Goal: Information Seeking & Learning: Stay updated

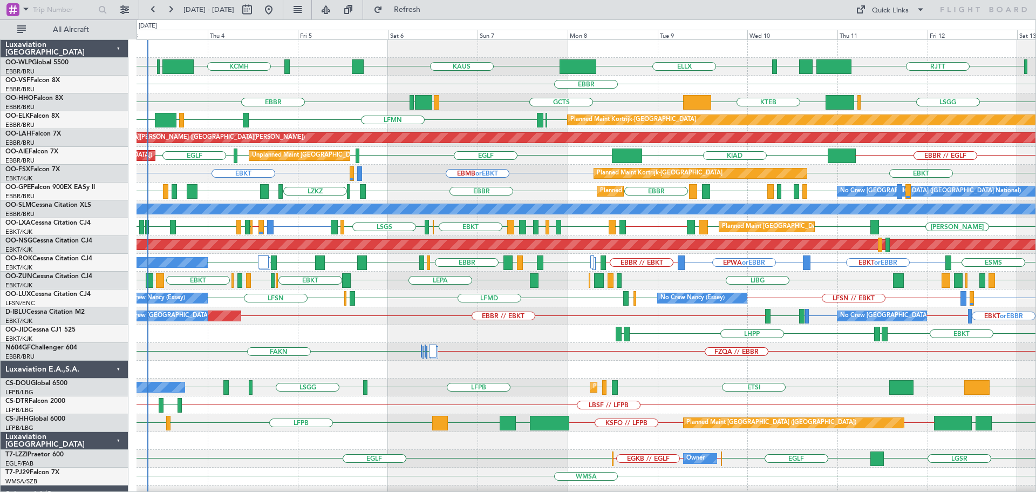
click at [362, 346] on div "FAKN FZQA // EBBR FAKN FAHS" at bounding box center [586, 352] width 899 height 18
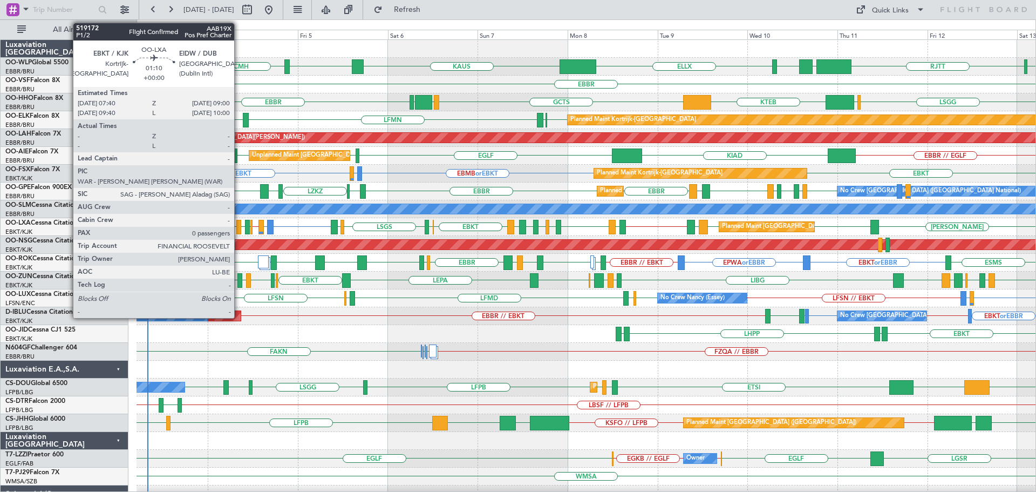
click at [239, 224] on div at bounding box center [238, 227] width 5 height 15
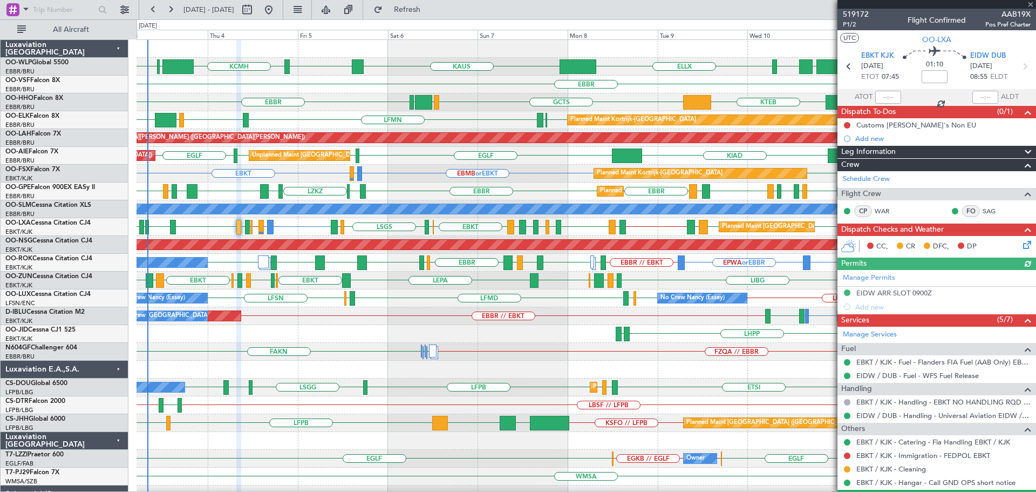
scroll to position [28, 0]
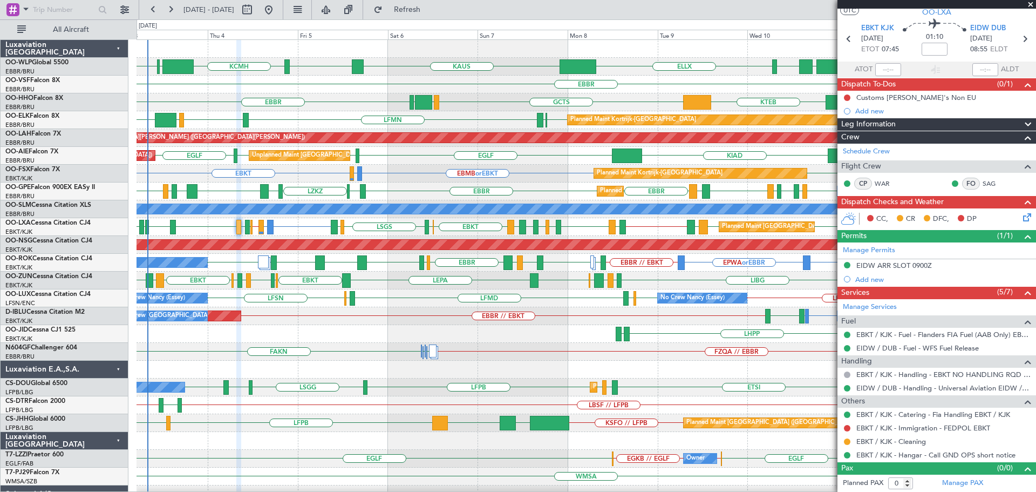
click at [492, 92] on div "EBBR" at bounding box center [586, 85] width 899 height 18
click at [1033, 5] on span at bounding box center [1030, 5] width 11 height 10
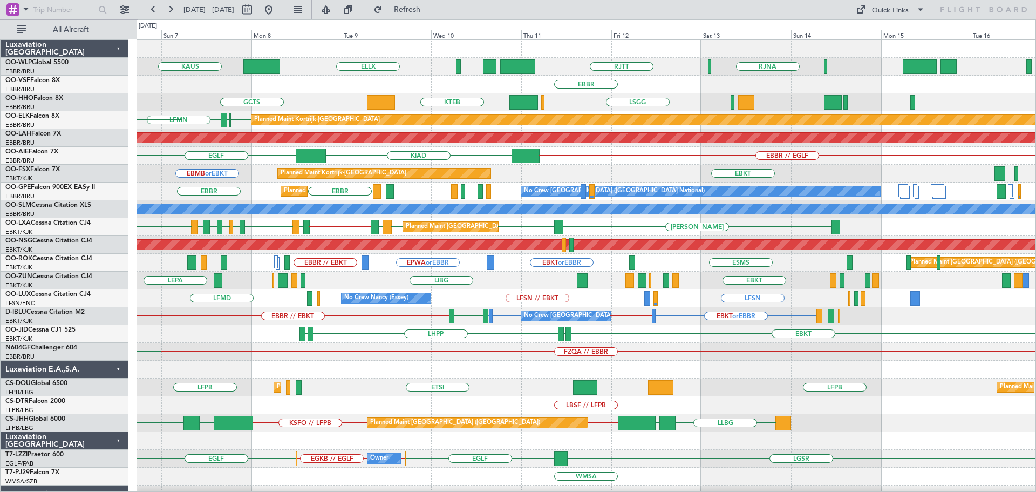
scroll to position [0, 0]
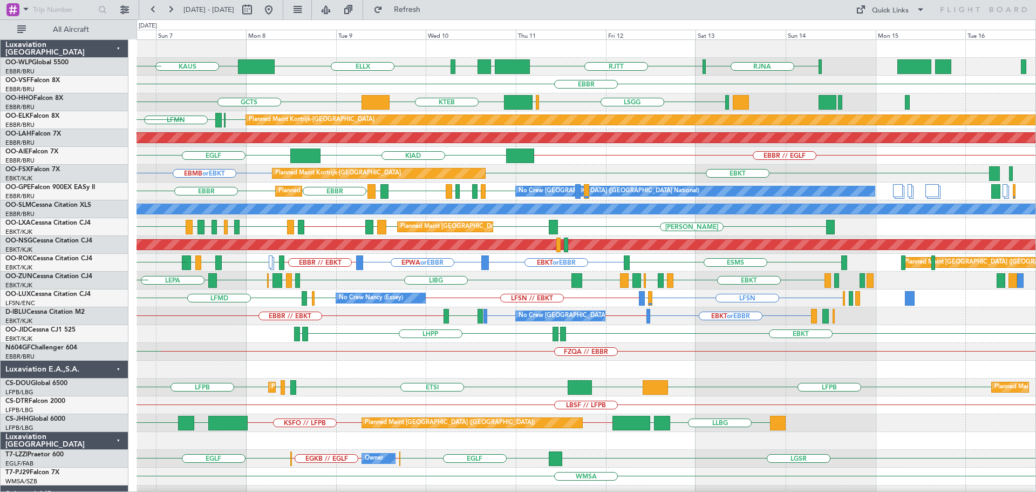
click at [541, 182] on div "EBMB or EBKT EBKT Planned Maint Kortrijk-Wevelgem LSZH or EBKT EBKT" at bounding box center [586, 174] width 899 height 18
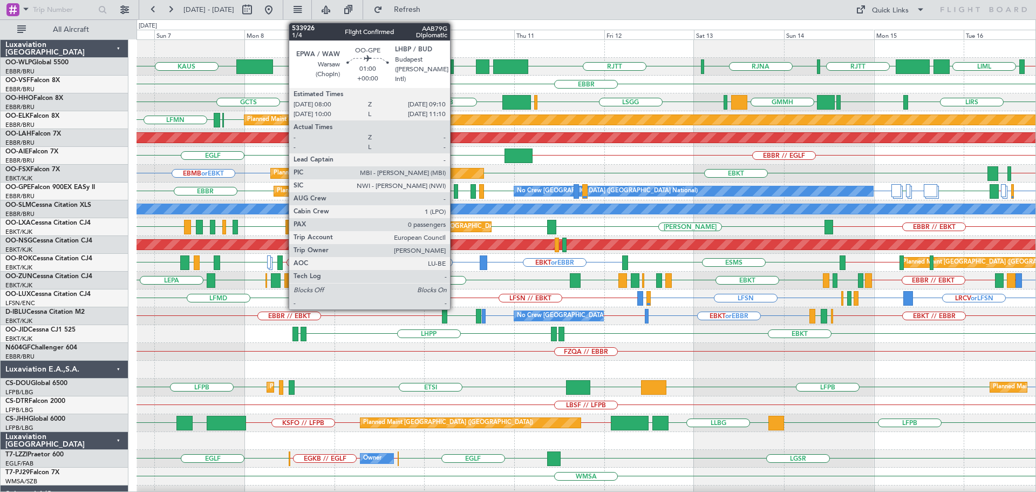
click at [455, 188] on div at bounding box center [456, 191] width 5 height 15
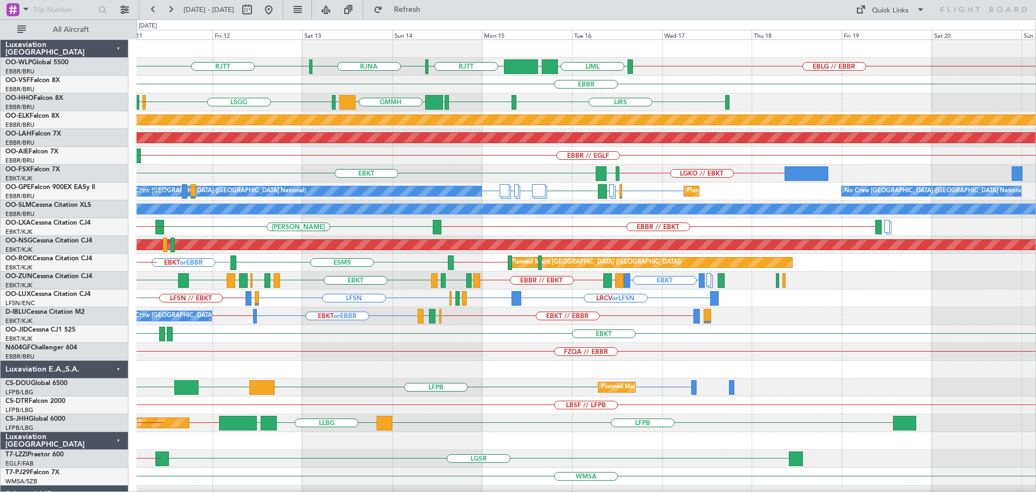
click at [415, 202] on div "RJTT RJNA RJTT EBLG // EBBR LIML UBBB LIML LTCG ELLX EBBR LSGG EBBR GMMH LIRS L…" at bounding box center [586, 351] width 899 height 623
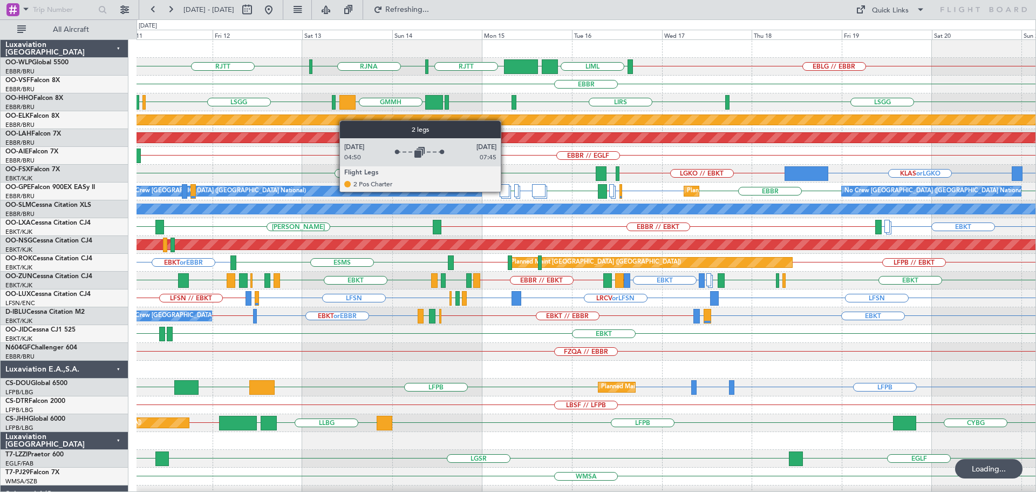
click at [506, 191] on div at bounding box center [505, 190] width 10 height 13
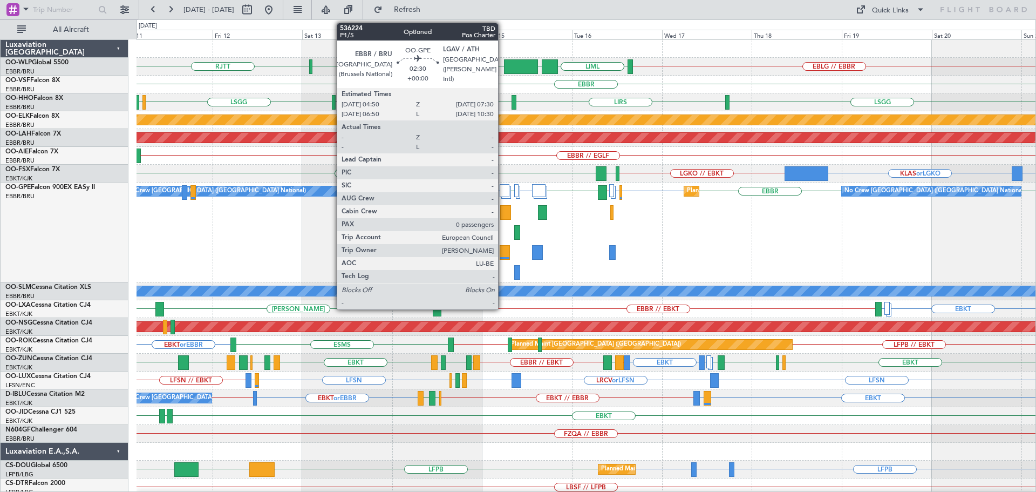
click at [503, 249] on div at bounding box center [505, 252] width 10 height 15
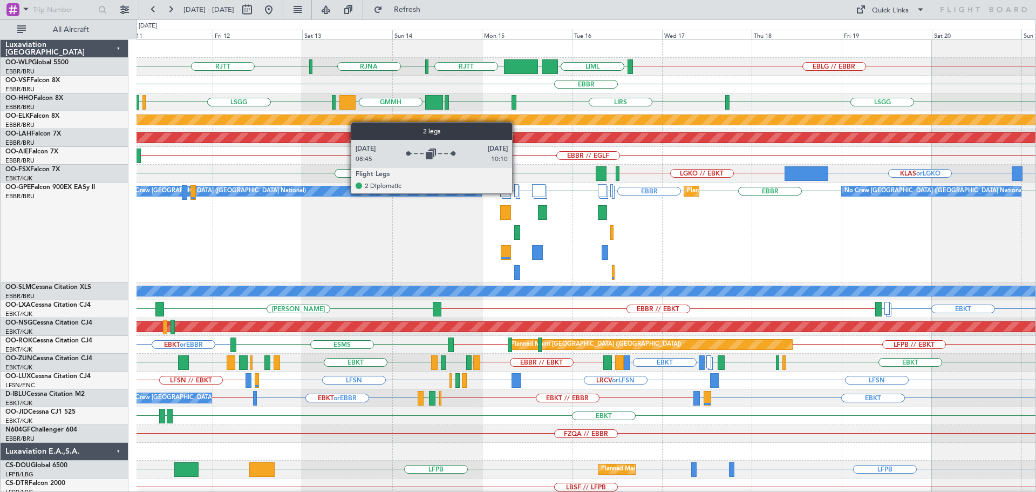
click at [517, 193] on div at bounding box center [516, 190] width 4 height 13
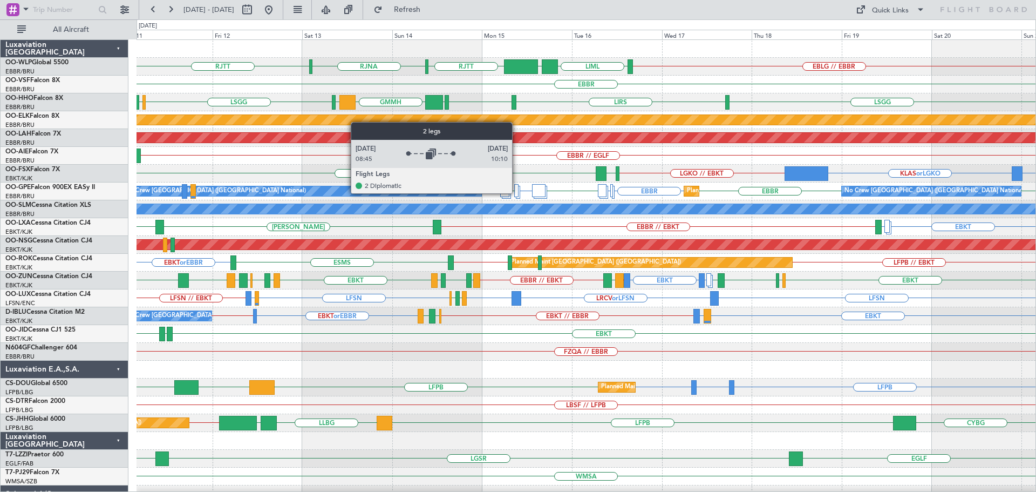
click at [517, 193] on div at bounding box center [516, 190] width 4 height 13
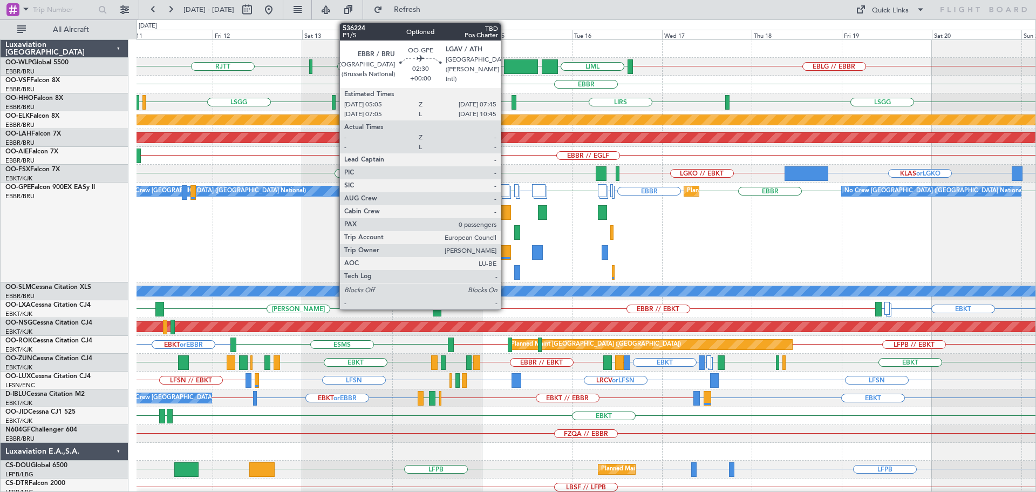
click at [506, 250] on div at bounding box center [506, 252] width 10 height 15
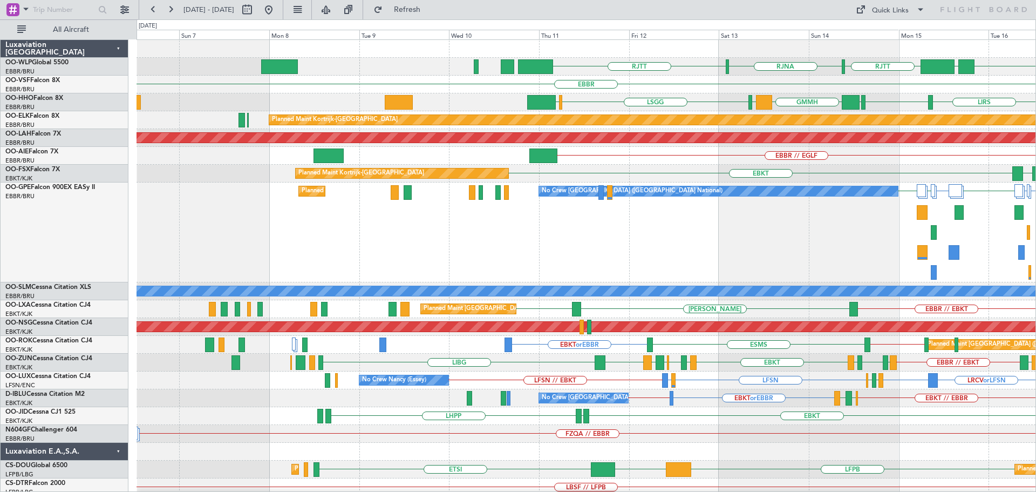
click at [594, 160] on div "LIML UBBB RJTT RJNA RJTT EBLG // EBBR EBBR LIRS LSGG EBBR GMMH LIRS LSGG LIMC L…" at bounding box center [586, 392] width 899 height 705
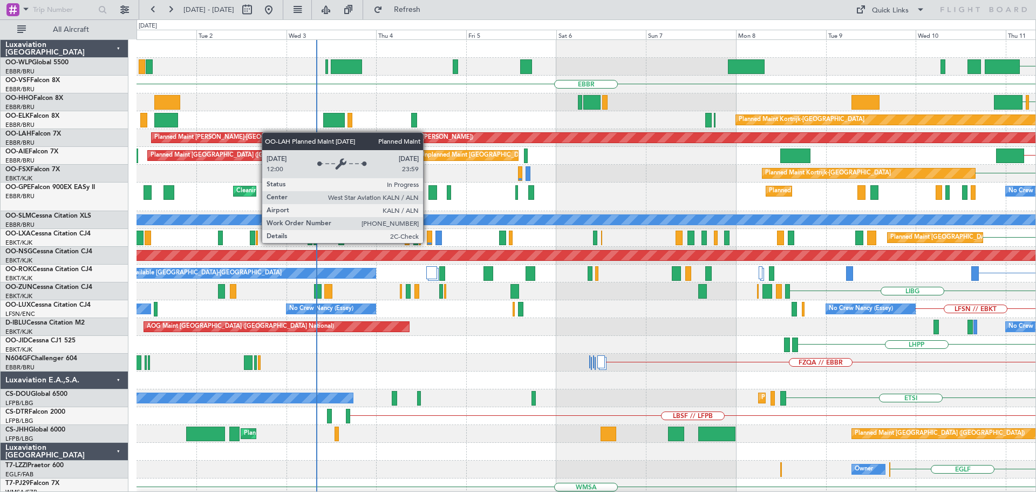
click at [268, 132] on div "Planned Maint [PERSON_NAME]-[GEOGRAPHIC_DATA][PERSON_NAME] ([GEOGRAPHIC_DATA][P…" at bounding box center [586, 138] width 899 height 18
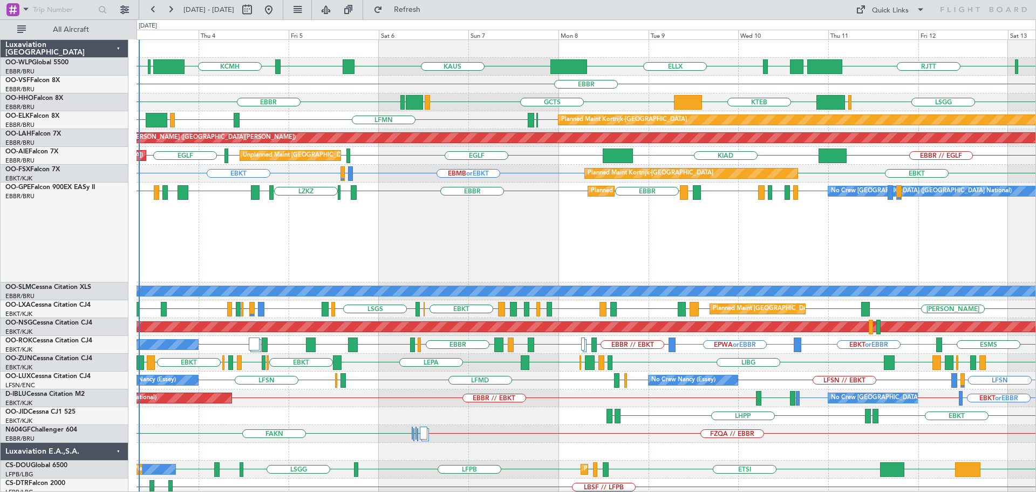
click at [262, 242] on div "No Crew Brussels (Brussels National) Planned Maint Brussels (Brussels National)…" at bounding box center [586, 232] width 899 height 100
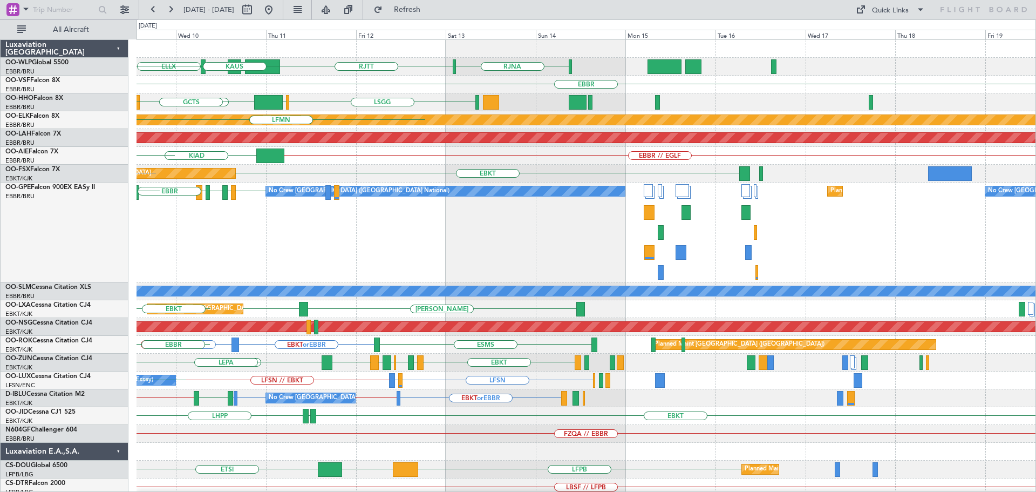
click at [339, 264] on div "No Crew Brussels (Brussels National) EBBR EDDB LHBP EPWA EBBR Planned Maint Bru…" at bounding box center [586, 232] width 899 height 100
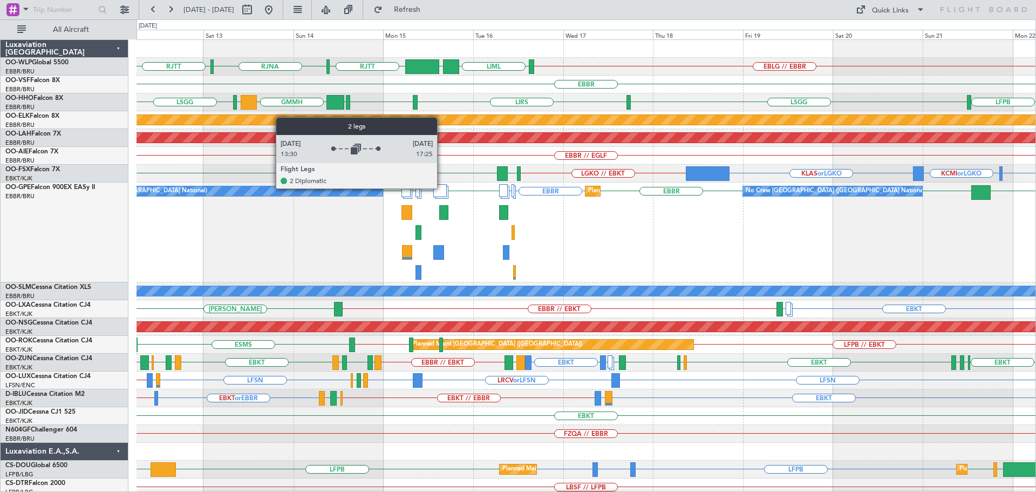
click at [442, 188] on div at bounding box center [439, 190] width 13 height 13
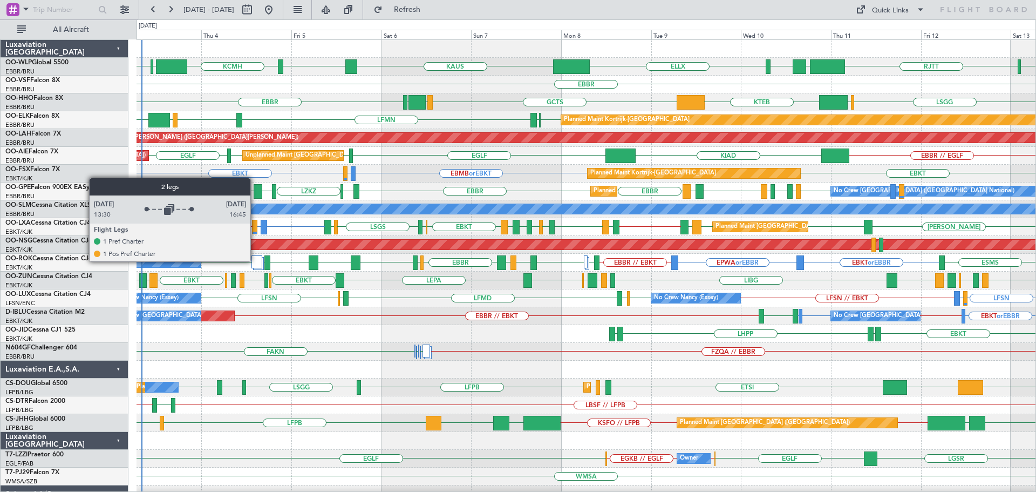
click at [255, 261] on div at bounding box center [256, 261] width 11 height 13
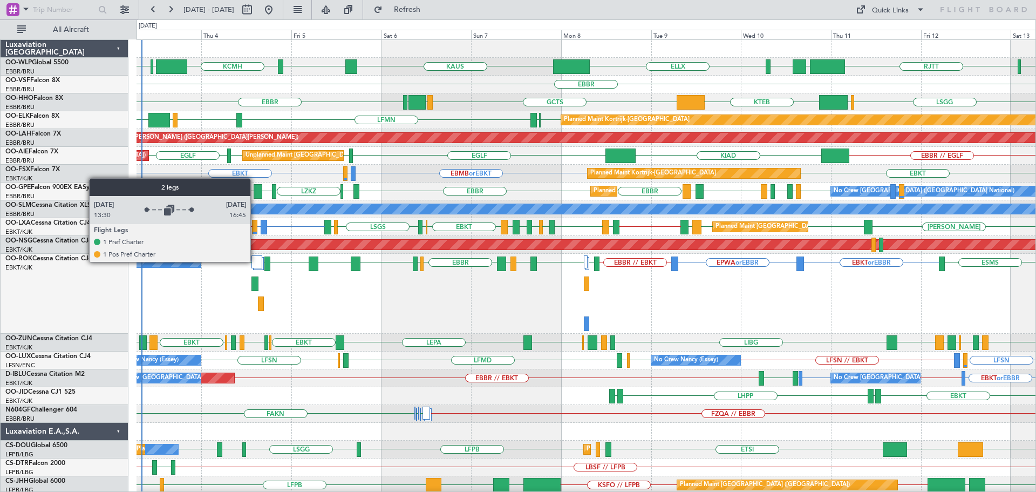
click at [255, 261] on div at bounding box center [256, 261] width 11 height 13
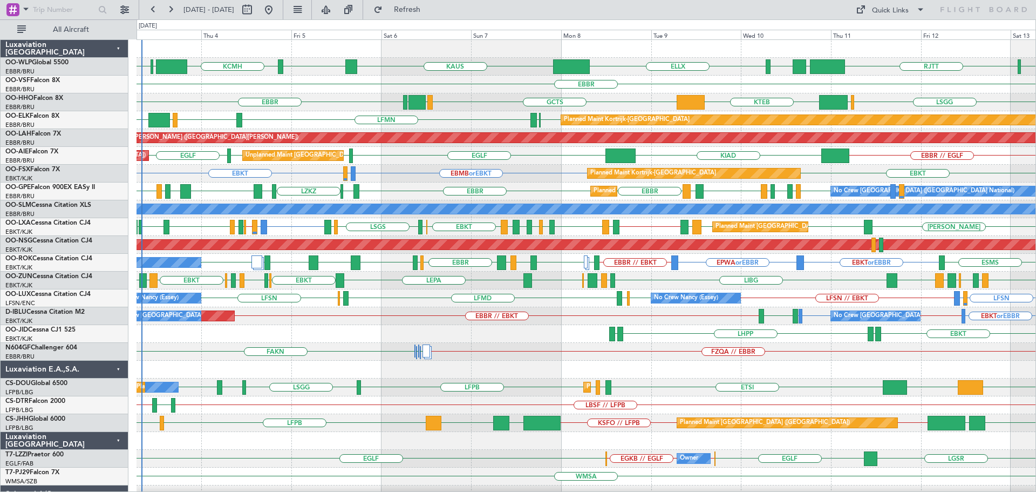
click at [482, 111] on div "LFMN [GEOGRAPHIC_DATA] LIML GOBD EBKT [GEOGRAPHIC_DATA] Planned Maint [GEOGRAPH…" at bounding box center [586, 120] width 899 height 18
click at [285, 320] on div "EBKT or EBBR EBBR // LFPB LFPB or EBKT EBKT LSZH EBBR // EBKT No Crew Brussels …" at bounding box center [586, 316] width 899 height 18
click at [423, 11] on span "Refresh" at bounding box center [407, 10] width 45 height 8
click at [460, 96] on div "EBBR KTEB GCTS GMMH LSGG LSGG LIMC" at bounding box center [586, 102] width 899 height 18
click at [339, 183] on div "KTEB KCMH EBLG EBBR ELLX KAUS RJNA RJTT LTCG LIML EBBR EBBR KTEB GCTS GMMH LSGG…" at bounding box center [586, 360] width 899 height 641
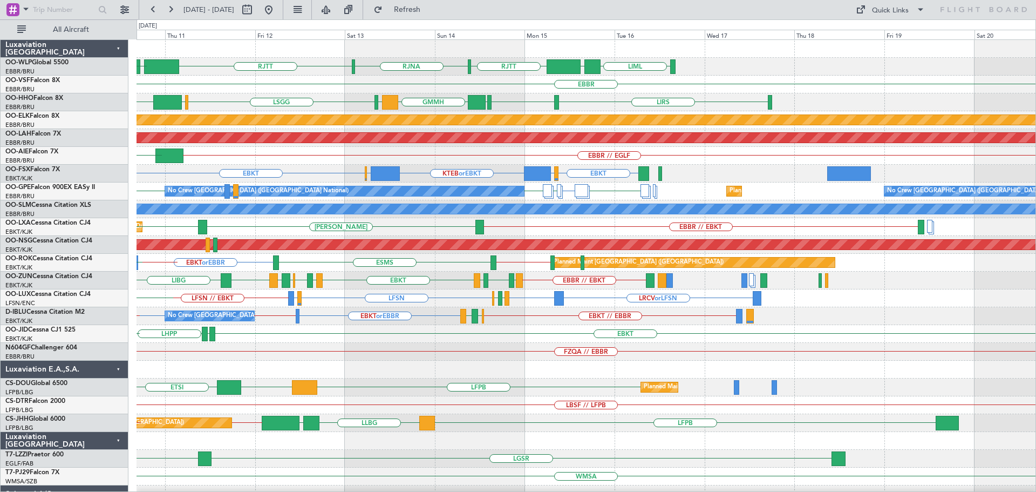
click at [442, 176] on div "LIML UBBB RJTT RJNA RJTT LTCG LIML ELLX EBBR LIRS LSGG KTEB EBBR GMMH LIRS LSGG…" at bounding box center [586, 351] width 899 height 623
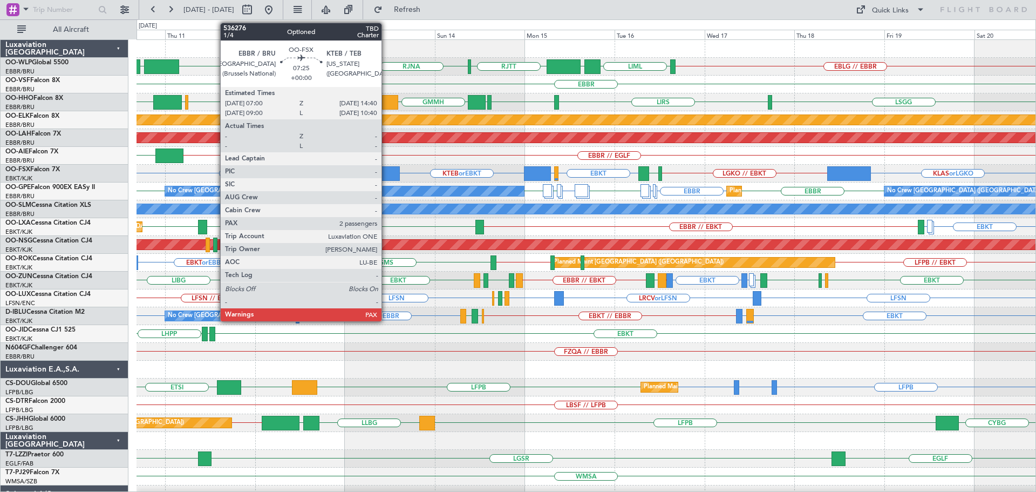
click at [386, 168] on div at bounding box center [385, 173] width 29 height 15
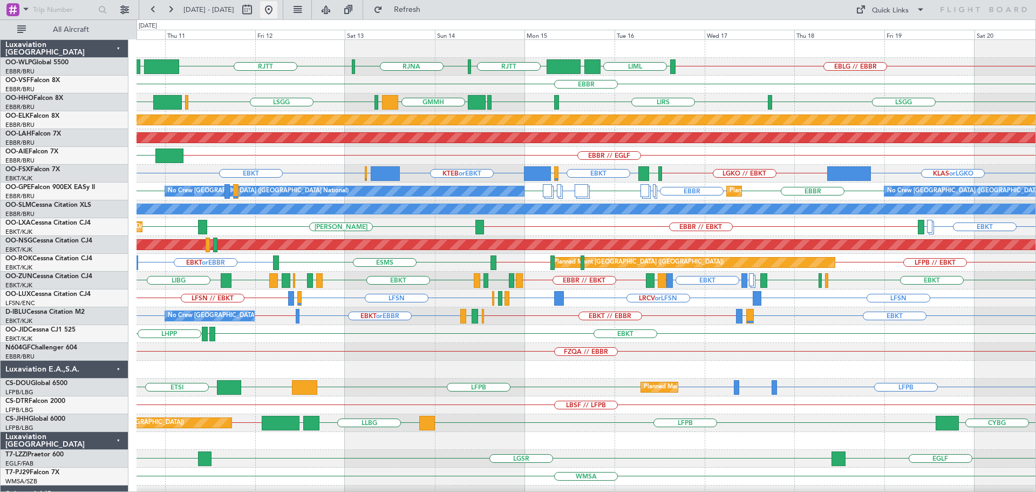
click at [277, 7] on button at bounding box center [268, 9] width 17 height 17
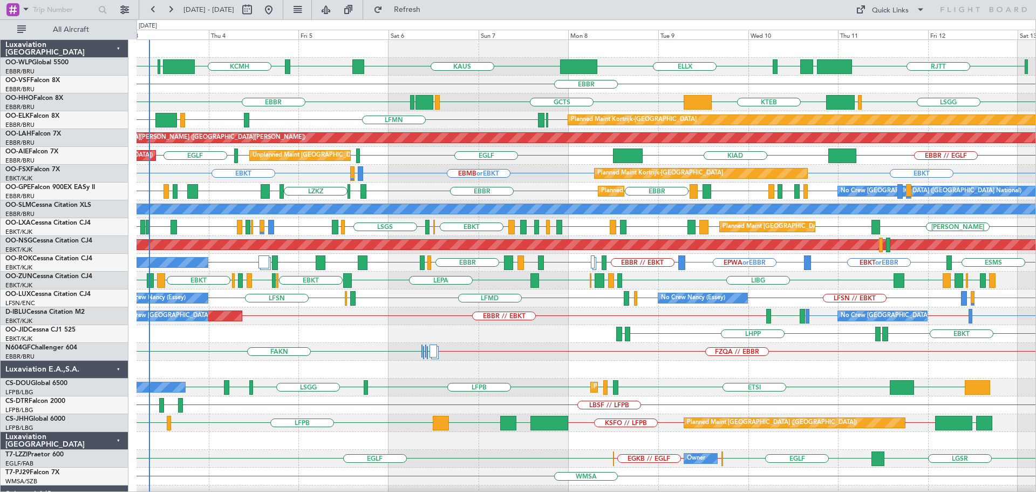
click at [410, 190] on div "KTEB KCMH EBLG EBBR ELLX KAUS RJTT LTCG LIML EBBR EBBR KTEB GCTS GMMH LSGG LSGG…" at bounding box center [586, 360] width 899 height 641
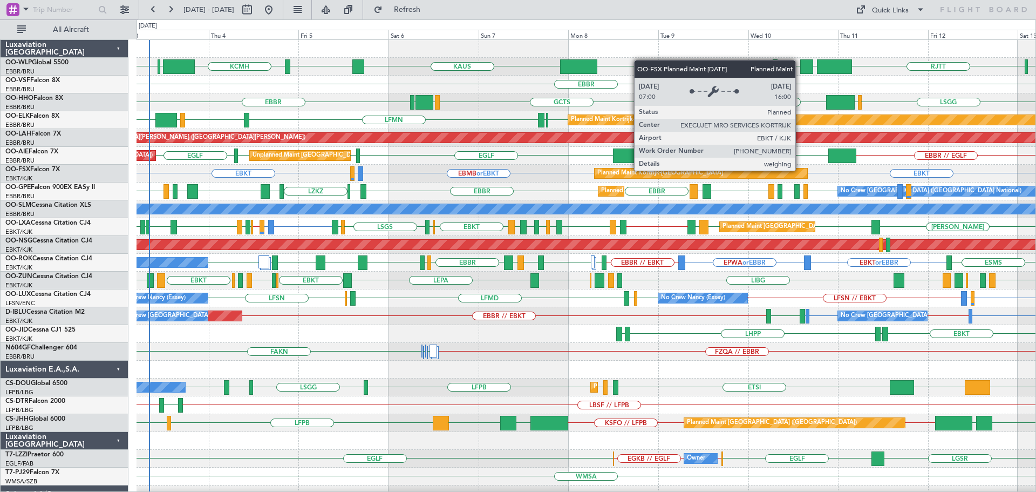
click at [800, 170] on div "Planned Maint Kortrijk-[GEOGRAPHIC_DATA]" at bounding box center [701, 173] width 213 height 10
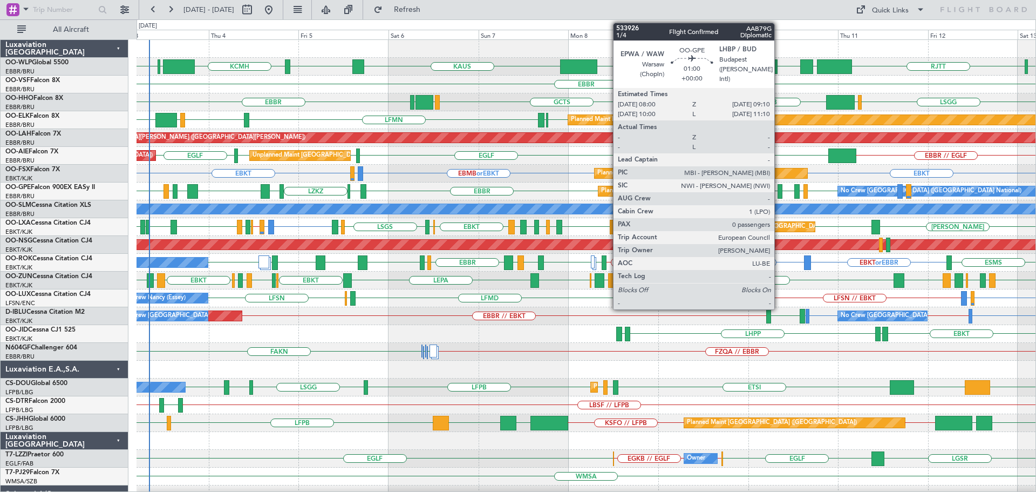
click at [779, 189] on div at bounding box center [780, 191] width 5 height 15
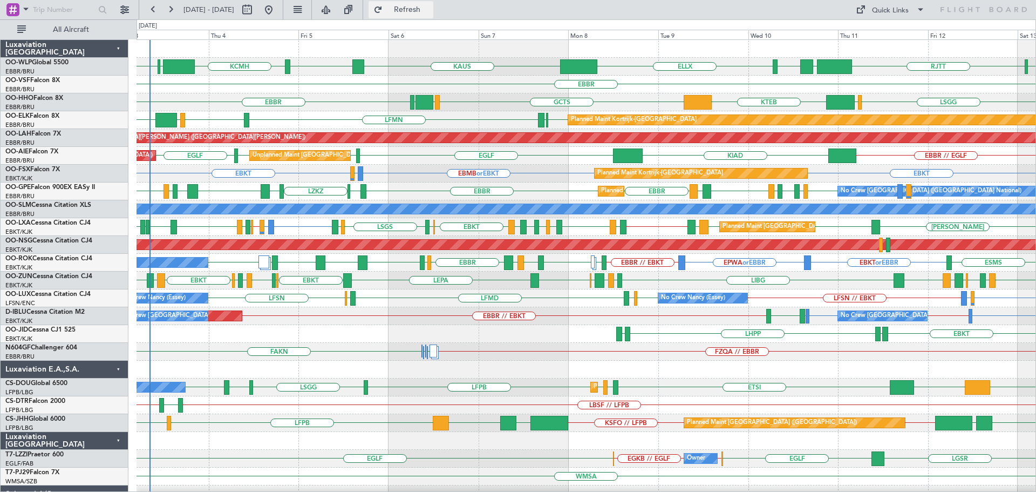
click at [420, 8] on span "Refresh" at bounding box center [407, 10] width 45 height 8
click at [406, 167] on div "EBMB or EBKT LSZH or EBKT EBKT EBKT Planned Maint Kortrijk-Wevelgem" at bounding box center [586, 174] width 899 height 18
click at [417, 153] on div "KIAD EGLF EBBR EBBR // EGLF EBBR EGLF Unplanned Maint Brussels (Brussels Nation…" at bounding box center [586, 156] width 899 height 18
click at [330, 88] on div "EBBR" at bounding box center [586, 85] width 899 height 18
click at [415, 161] on div "EBBR // EGLF KIAD [GEOGRAPHIC_DATA] [GEOGRAPHIC_DATA] [GEOGRAPHIC_DATA] [GEOGRA…" at bounding box center [586, 156] width 899 height 18
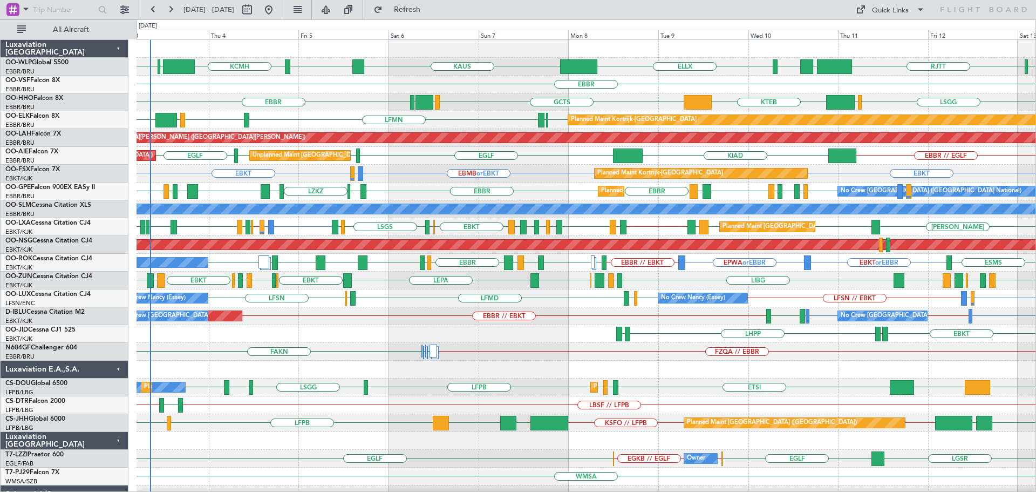
click at [554, 168] on div "EBMB or EBKT LSZH or EBKT EBKT EBKT Planned Maint Kortrijk-Wevelgem" at bounding box center [586, 174] width 899 height 18
click at [526, 172] on div "EBMB or EBKT LSZH or EBKT EBKT EBKT Planned Maint Kortrijk-Wevelgem" at bounding box center [586, 174] width 899 height 18
click at [525, 172] on div "EBMB or EBKT LSZH or EBKT EBKT EBKT Planned Maint Kortrijk-Wevelgem" at bounding box center [586, 174] width 899 height 18
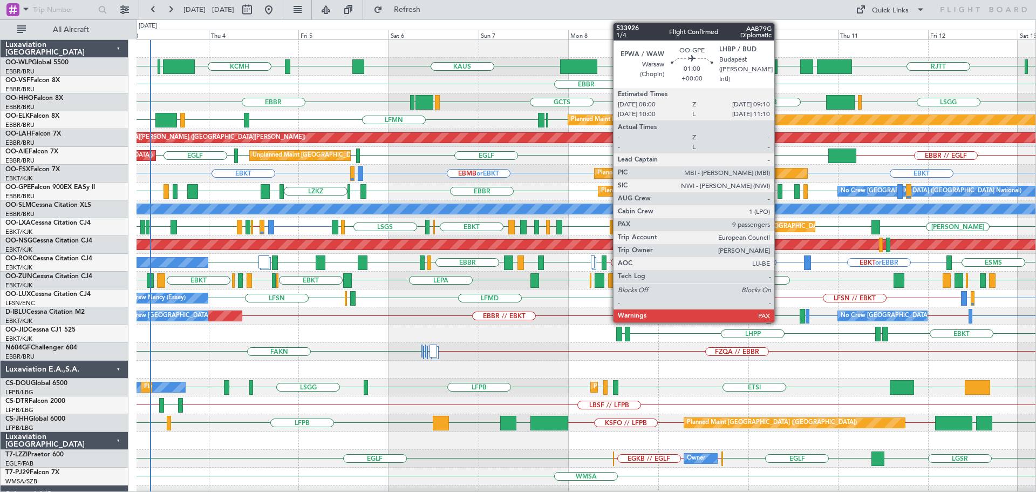
click at [779, 188] on div at bounding box center [780, 191] width 5 height 15
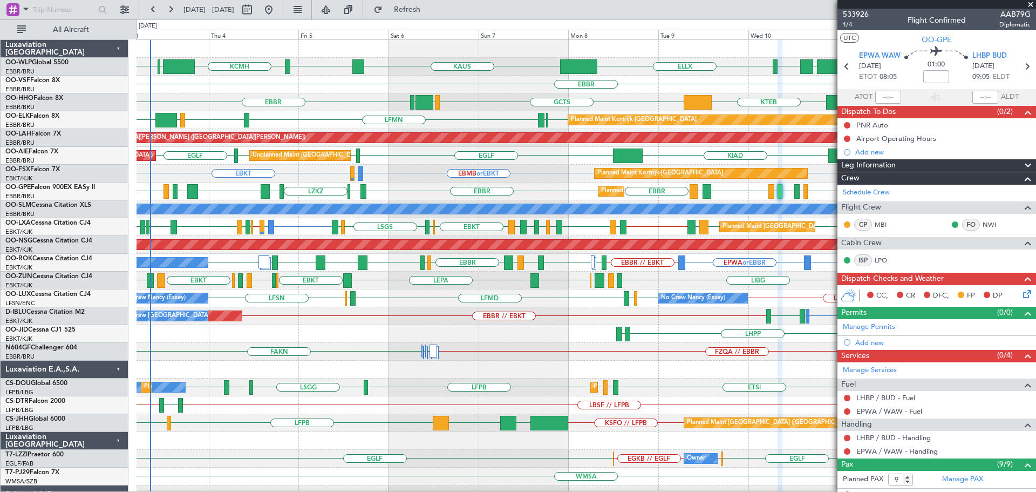
click at [1031, 4] on span at bounding box center [1030, 5] width 11 height 10
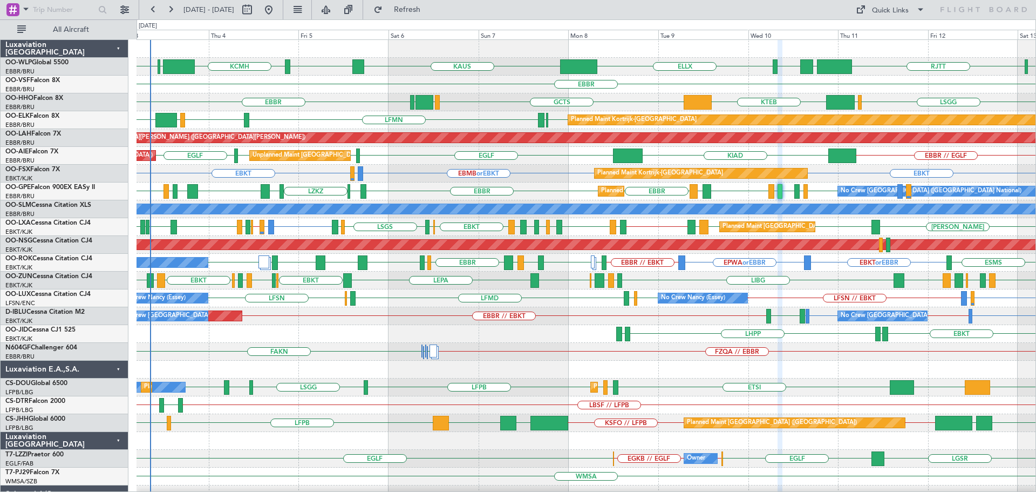
type input "0"
click at [625, 96] on div "KTEB GCTS GMMH LSGG EBBR LSGG LIMC" at bounding box center [586, 102] width 899 height 18
click at [530, 181] on div "EBMB or EBKT LSZH or EBKT EBKT EBKT Planned Maint Kortrijk-Wevelgem" at bounding box center [586, 174] width 899 height 18
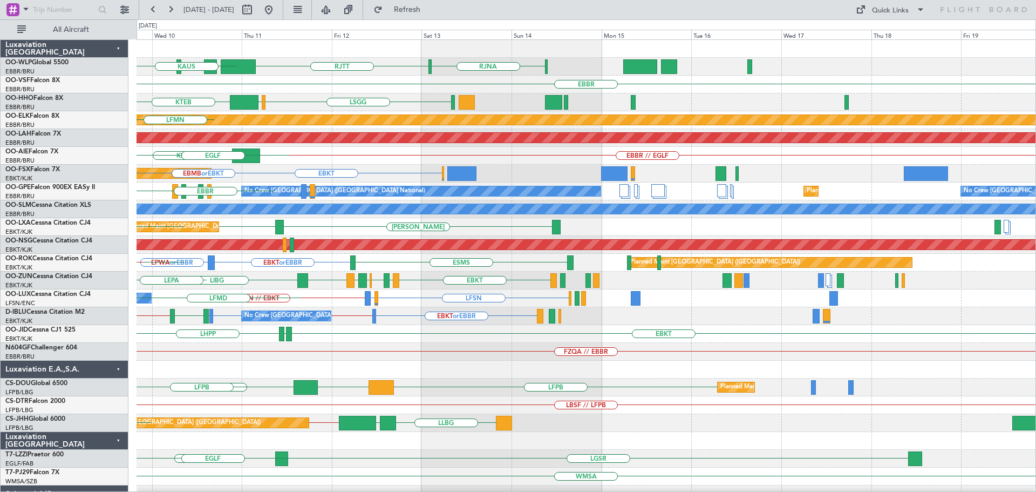
click at [404, 388] on div "ELLX RJNA RJTT LTCG LIML KAUS EBBR KTEB LSGG LIMC GCTS Planned Maint Kortrijk-W…" at bounding box center [586, 360] width 899 height 641
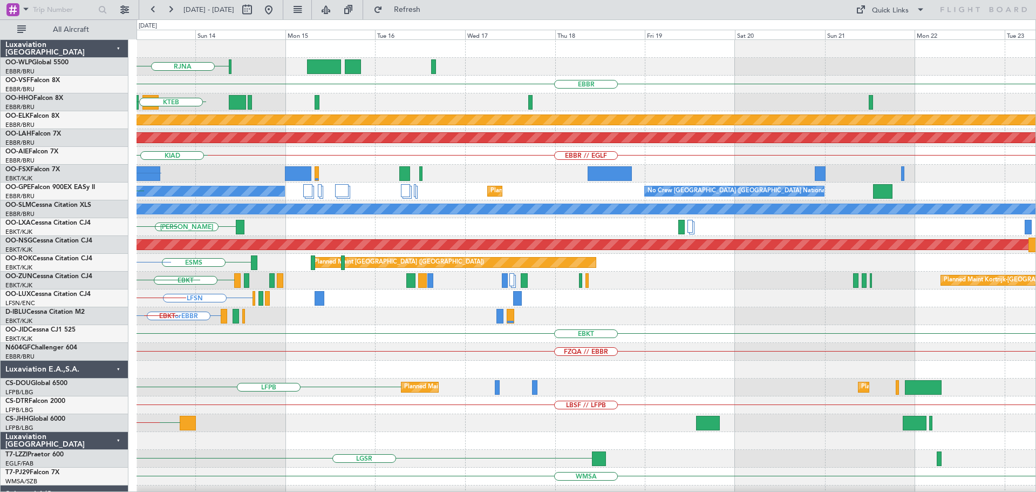
click at [323, 401] on div "RJNA RJTT EBBR LSGG LIMC KTEB Planned Maint Kortrijk-Wevelgem Planned Maint Alt…" at bounding box center [586, 360] width 899 height 641
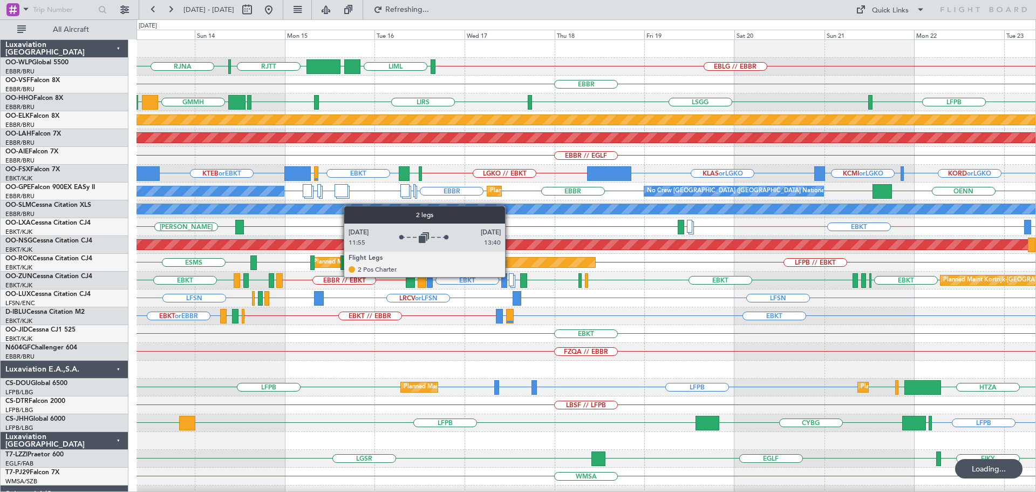
click at [510, 276] on div at bounding box center [511, 279] width 5 height 13
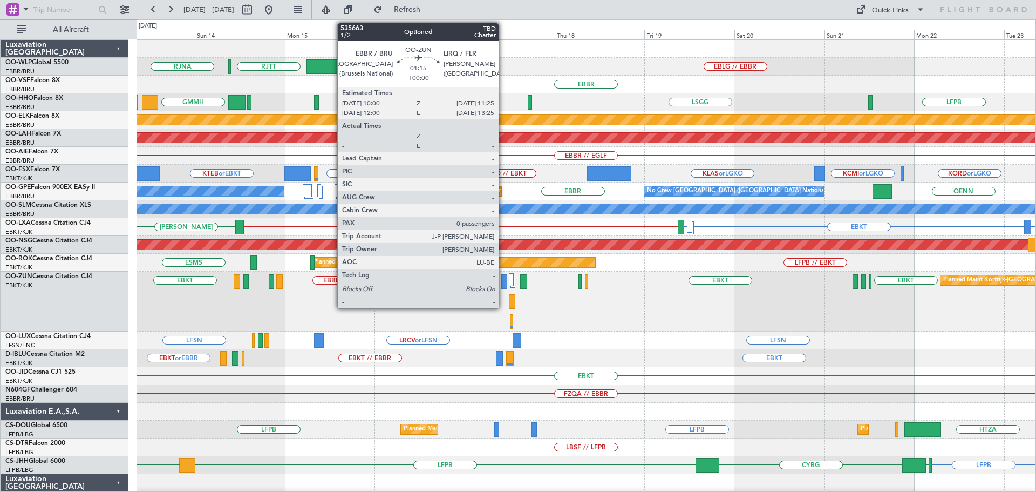
click at [503, 278] on div at bounding box center [503, 281] width 5 height 15
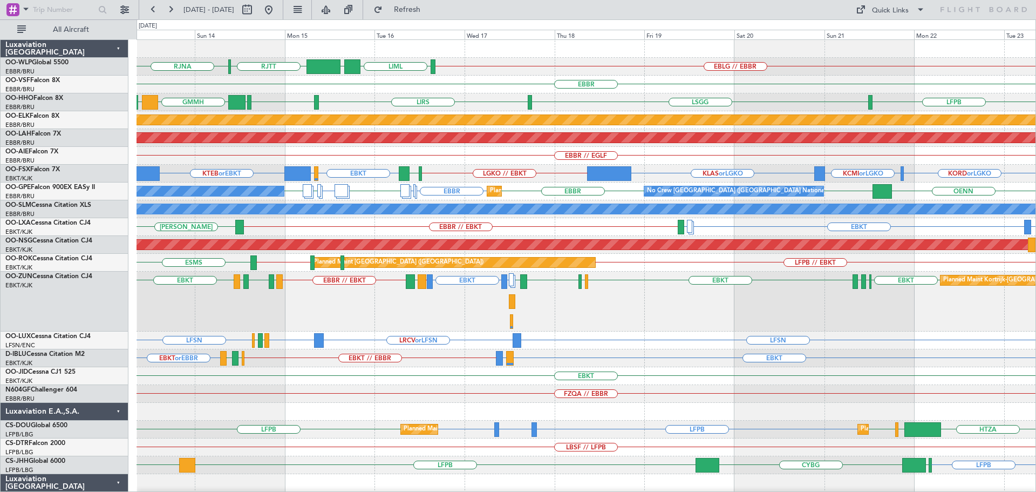
click at [522, 158] on div "EBBR // EGLF" at bounding box center [586, 156] width 899 height 18
click at [559, 302] on div "LIRQ or EBKT EBKT EBKT // LFMD EBBR // EBKT LFMT LFSN LFMT EBKT EBKT LFPG LFMN …" at bounding box center [586, 301] width 899 height 60
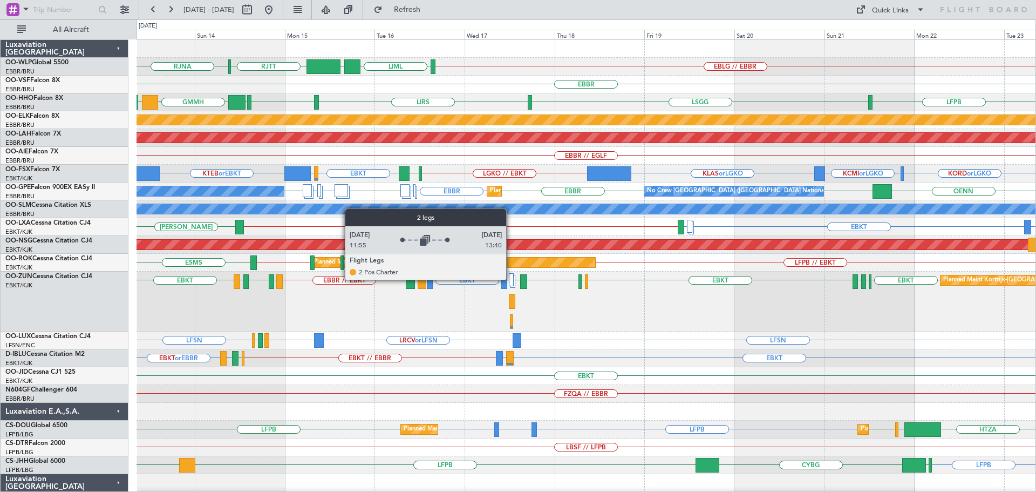
click at [511, 279] on div at bounding box center [511, 279] width 5 height 13
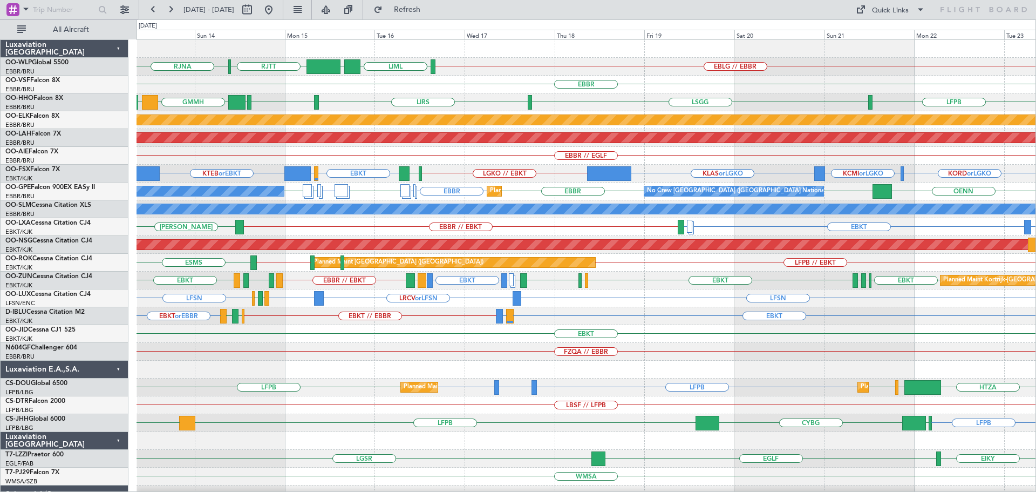
click at [449, 168] on div "KTEB or EBKT KORD or LGKO KCMI or LGKO KLAS or LGKO LGKO // EBKT EBKT LSGG or E…" at bounding box center [586, 174] width 899 height 18
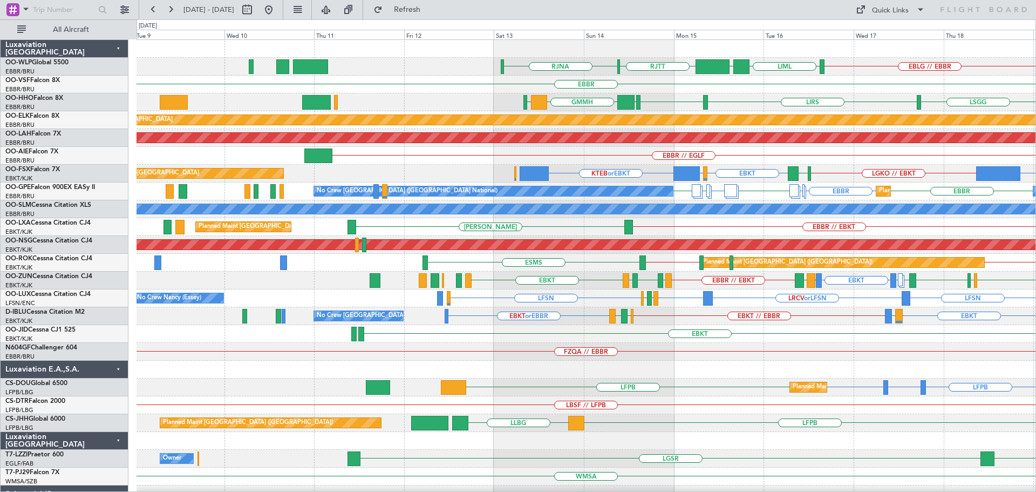
click at [675, 230] on div "RJTT RJNA EBLG // EBBR LIML UBBB EBBR LSGG EBBR GMMH LIRS LSGG LIRS Planned Mai…" at bounding box center [586, 351] width 899 height 623
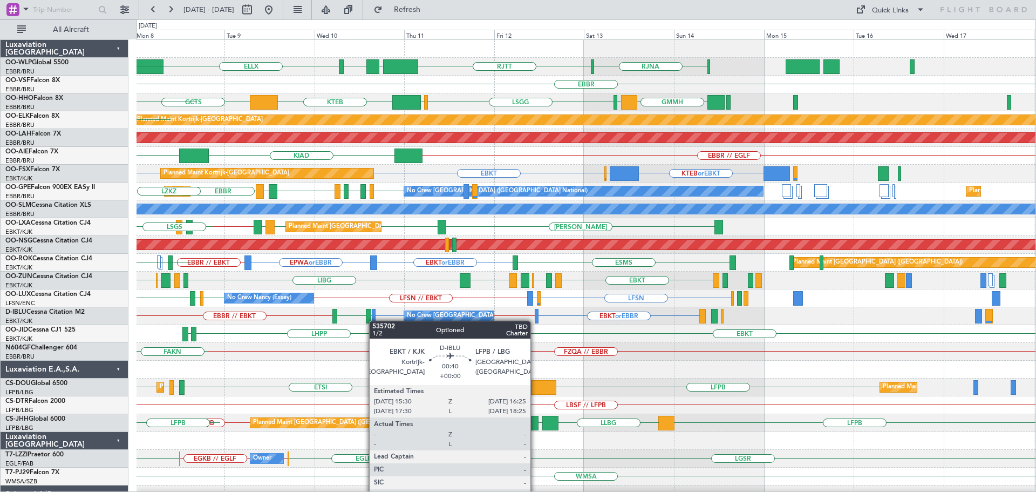
click at [372, 322] on div "ELLX RJNA RJTT LTCG LIML KAUS KTEB EBBR KTEB GCTS GMMH LIRS LSGG LIMC GMMH LSGG…" at bounding box center [586, 351] width 899 height 623
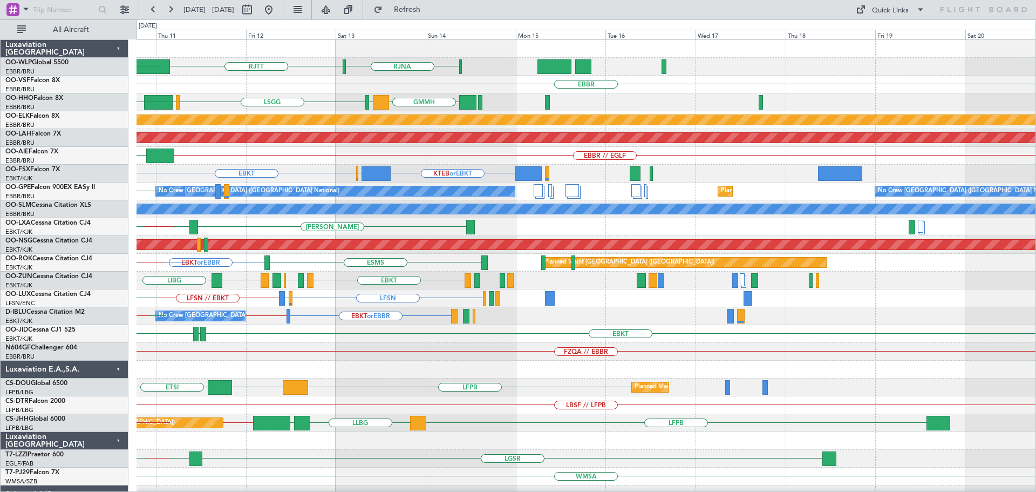
click at [385, 356] on div "RJNA RJTT ELLX LIML LTCG EBBR KTEB GMMH LIRS LSGG LIMC GCTS Planned Maint Kortr…" at bounding box center [586, 351] width 899 height 623
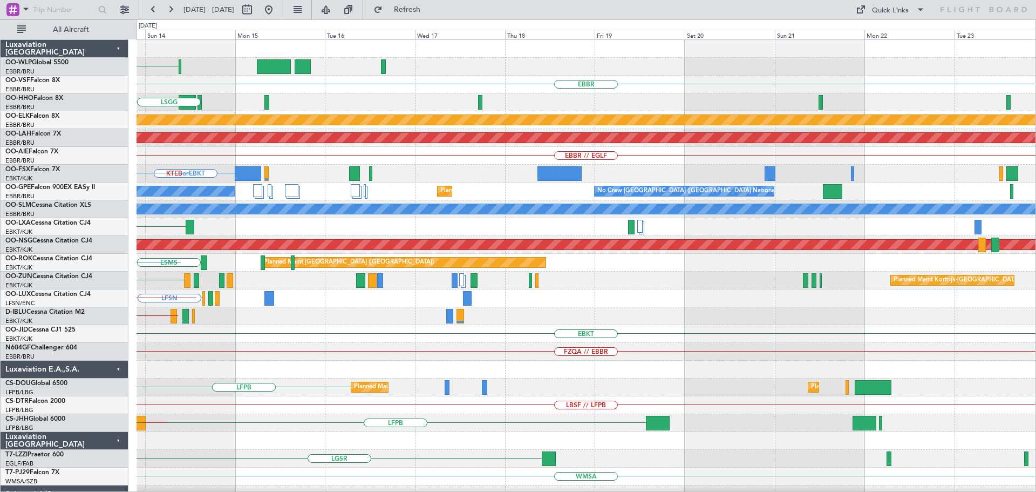
click at [319, 374] on div "RJNA RJTT EBBR GMMH LIRS LSGG Planned Maint Kortrijk-Wevelgem Planned Maint Alt…" at bounding box center [586, 351] width 899 height 623
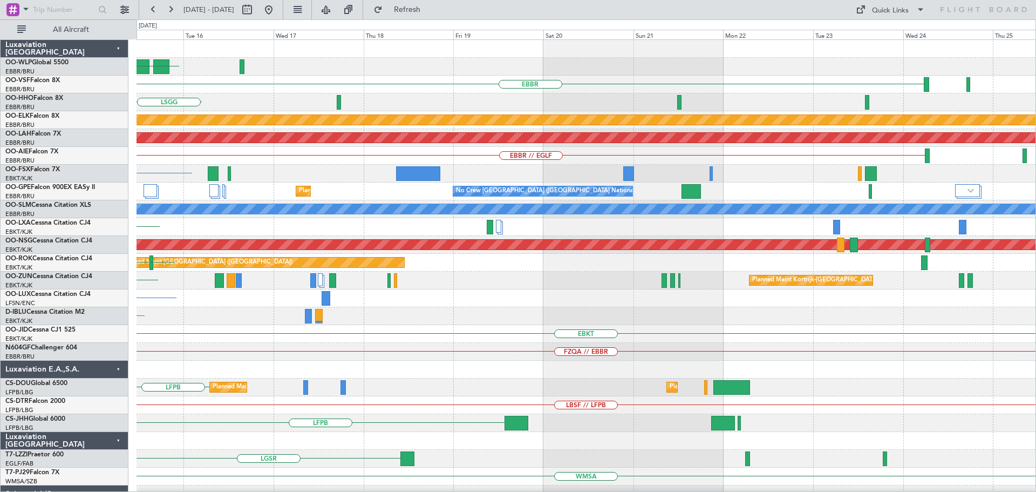
click at [428, 379] on div "RJNA RJTT EBBR GMMH LIRS LSGG Planned Maint Kortrijk-Wevelgem Planned Maint Alt…" at bounding box center [586, 351] width 899 height 623
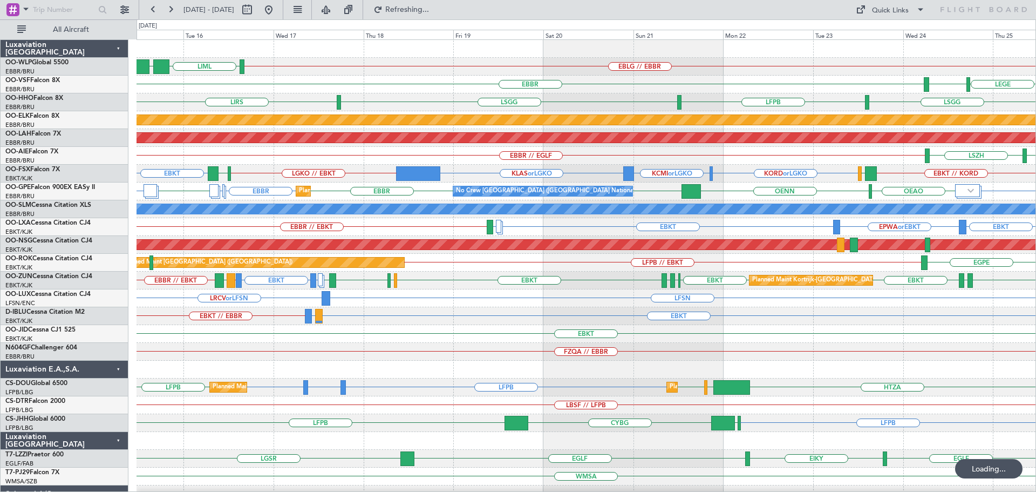
click at [414, 335] on div "EBKT" at bounding box center [586, 334] width 899 height 18
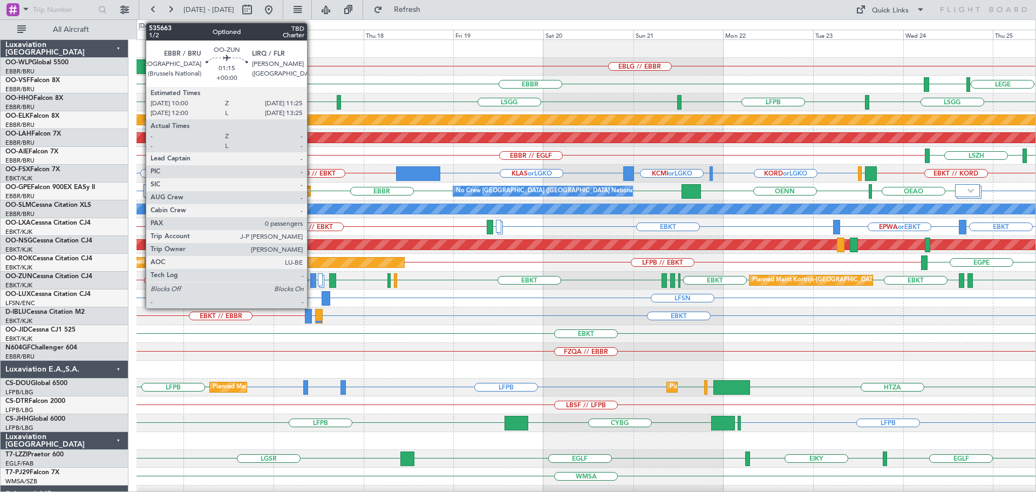
click at [312, 276] on div at bounding box center [312, 280] width 5 height 15
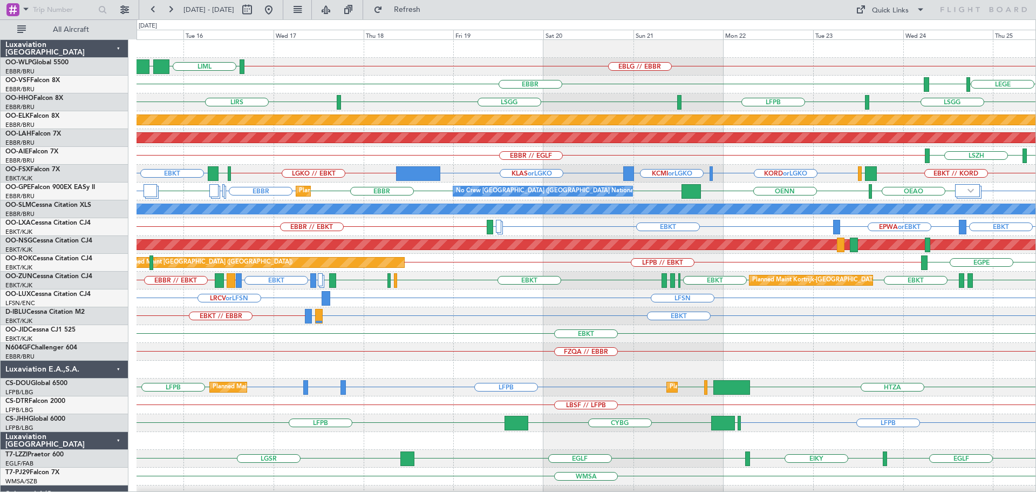
click at [482, 68] on div "EBLG // EBBR LIML UBBB" at bounding box center [586, 67] width 899 height 18
click at [427, 11] on span "Refresh" at bounding box center [407, 10] width 45 height 8
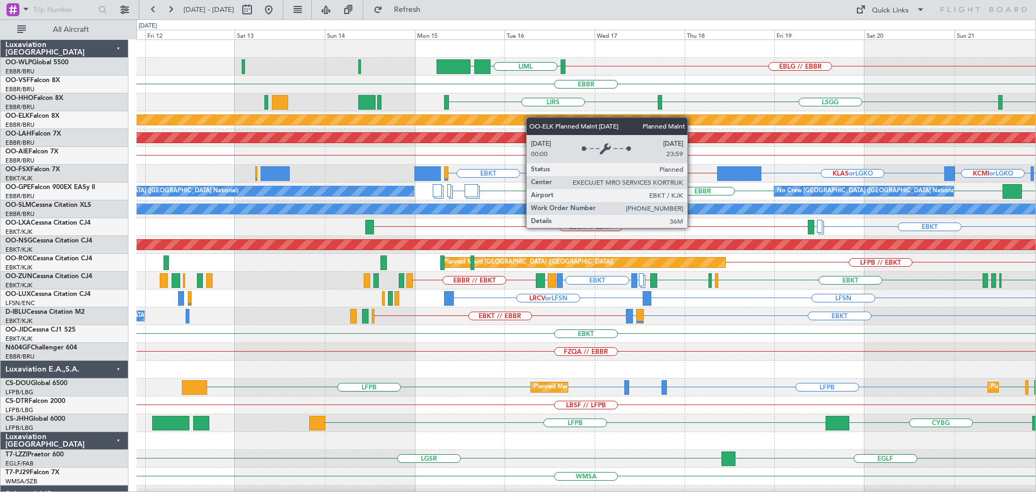
click at [595, 117] on div "Planned Maint Kortrijk-[GEOGRAPHIC_DATA]" at bounding box center [586, 120] width 899 height 18
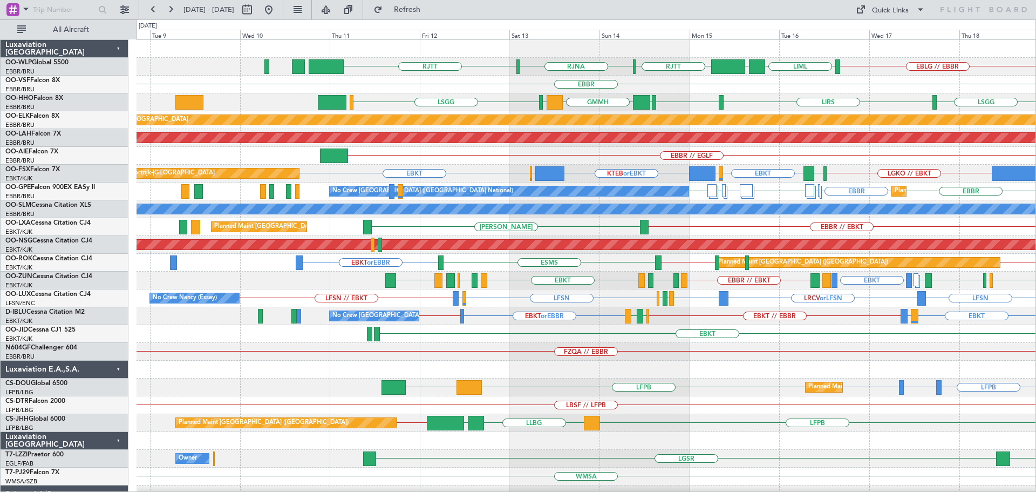
click at [595, 126] on div "EBLG // EBBR LIML UBBB RJTT RJNA RJTT EBBR LSGG LIRS LSGG EBBR GMMH LIRS LSGG P…" at bounding box center [586, 351] width 899 height 623
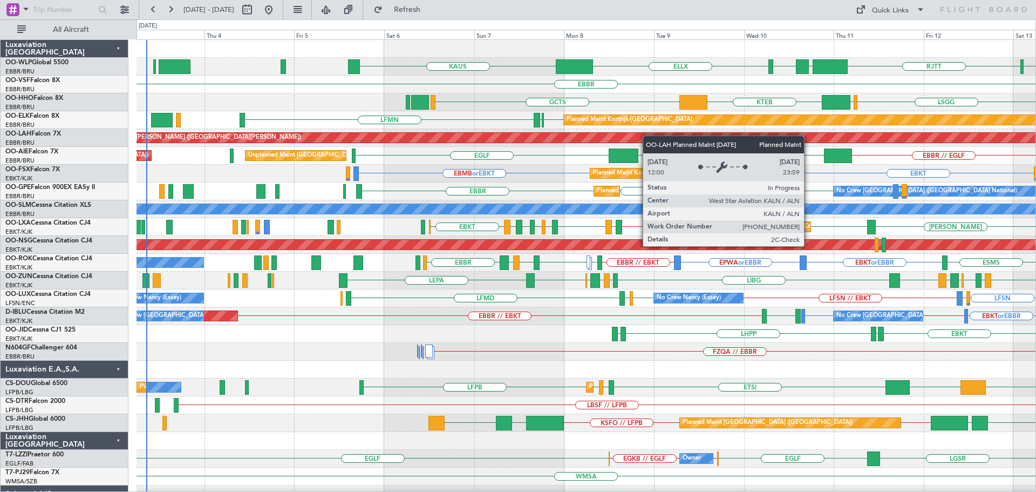
click at [644, 137] on div "ELLX KAUS RJTT LTCG LIML RJNA RJTT UBBB EBBR KTEB GCTS LSGG LIMC LIRS GMMH EBBR…" at bounding box center [586, 351] width 899 height 623
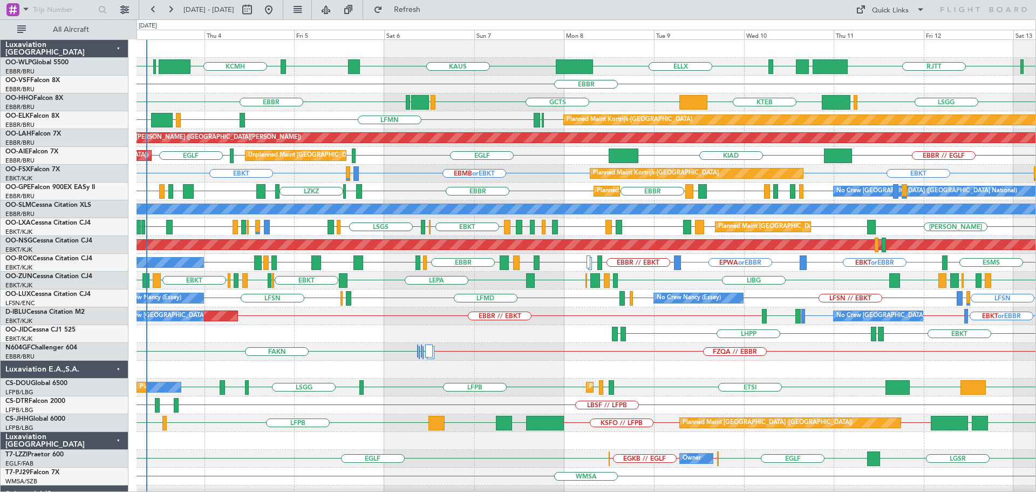
click at [488, 105] on div "KTEB GCTS GMMH LSGG EBBR LSGG LIMC" at bounding box center [586, 102] width 899 height 18
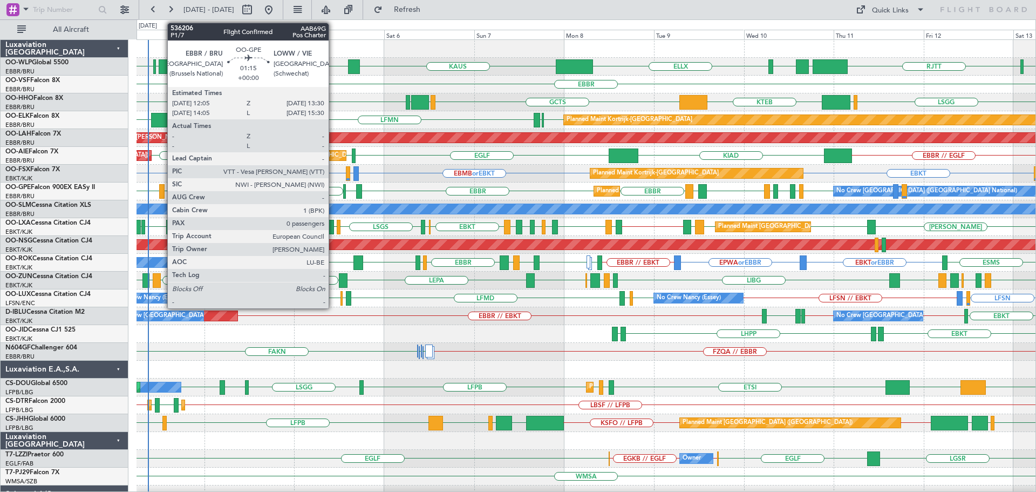
click at [162, 186] on div at bounding box center [161, 191] width 5 height 15
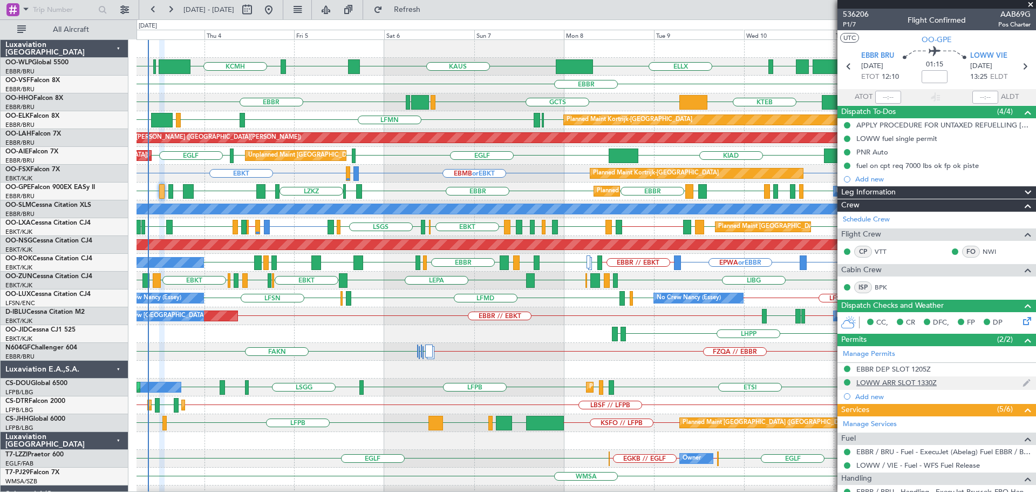
scroll to position [90, 0]
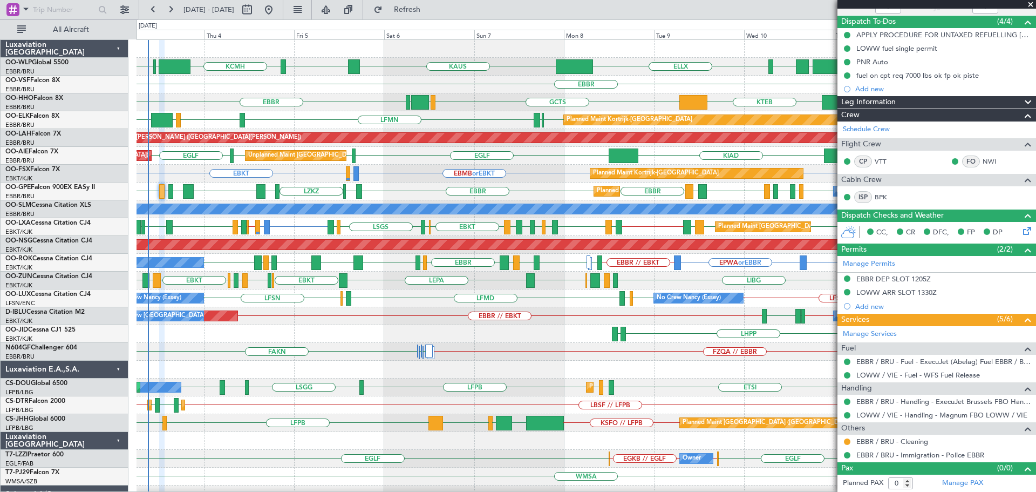
click at [317, 335] on div "LHPP EDDN EBKT EDDN" at bounding box center [586, 334] width 899 height 18
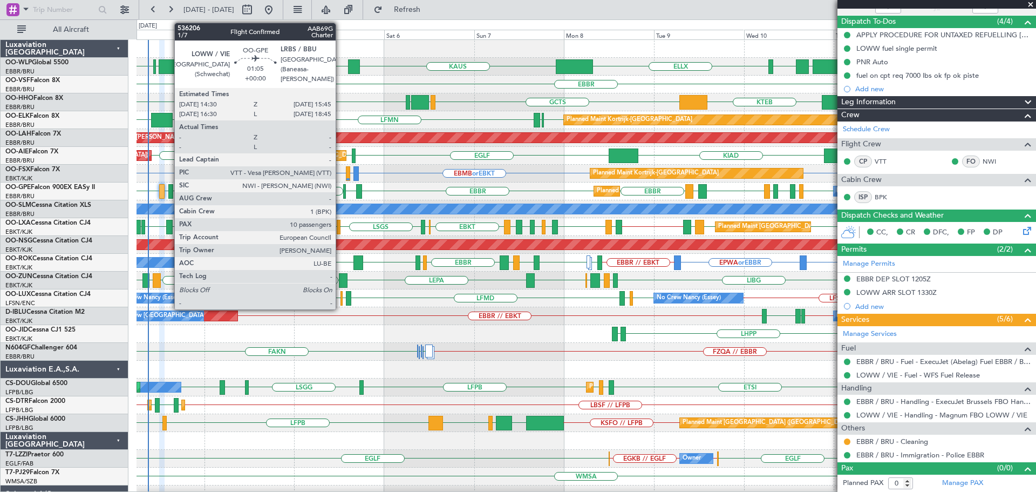
click at [169, 189] on div at bounding box center [170, 191] width 5 height 15
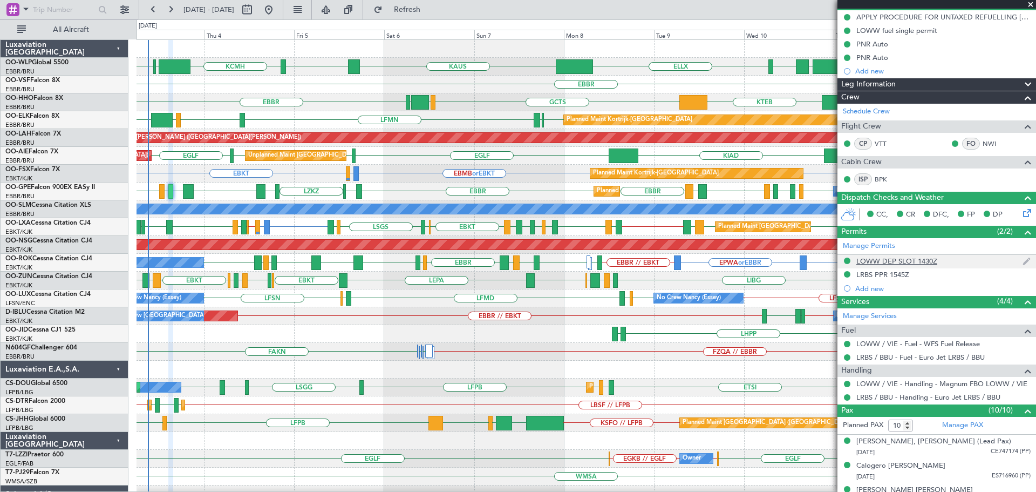
scroll to position [0, 0]
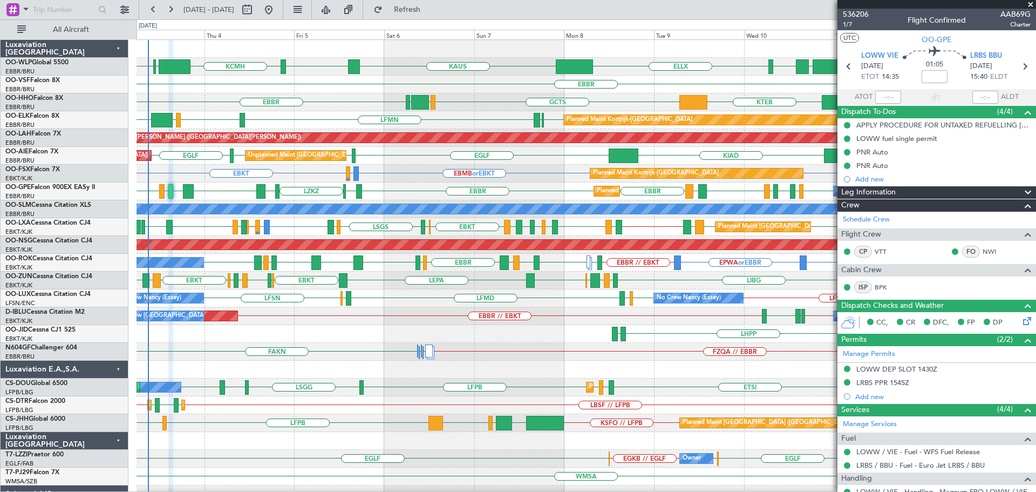
click at [1032, 5] on span at bounding box center [1030, 5] width 11 height 10
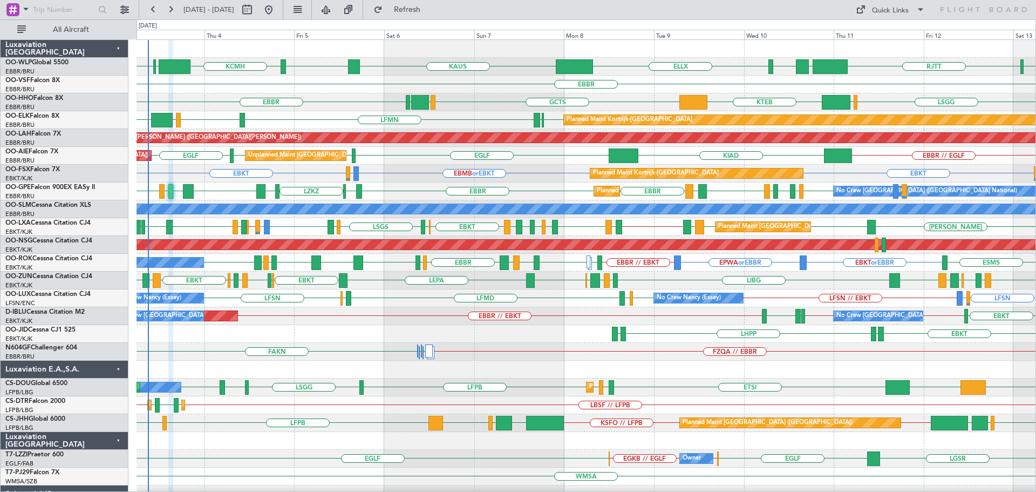
type input "0"
click at [288, 327] on div "LHPP EDDN EBKT EDDN" at bounding box center [586, 334] width 899 height 18
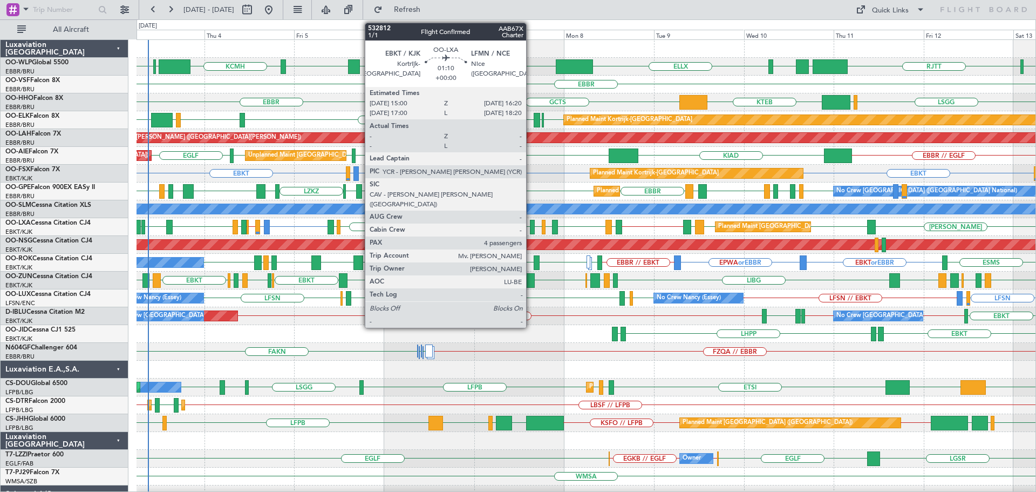
click at [531, 225] on div at bounding box center [532, 227] width 5 height 15
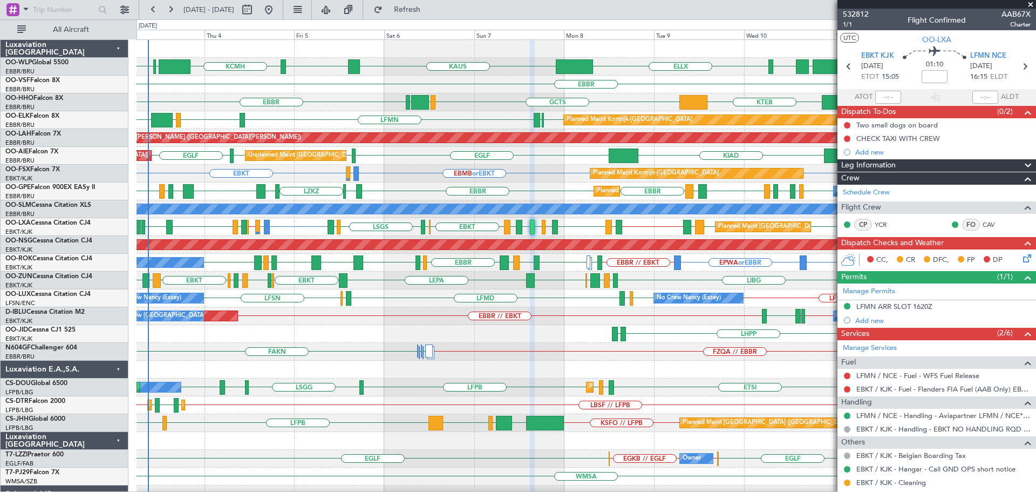
click at [1031, 6] on span at bounding box center [1030, 5] width 11 height 10
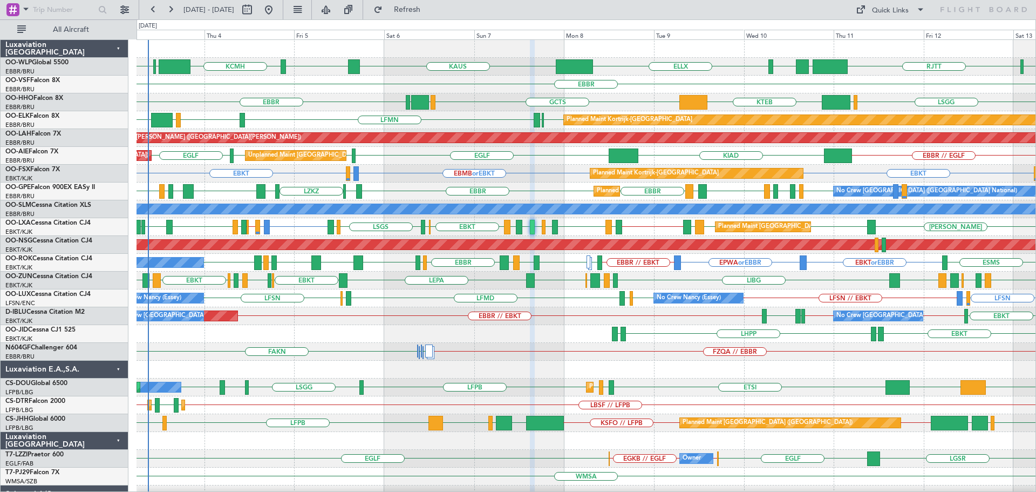
type input "0"
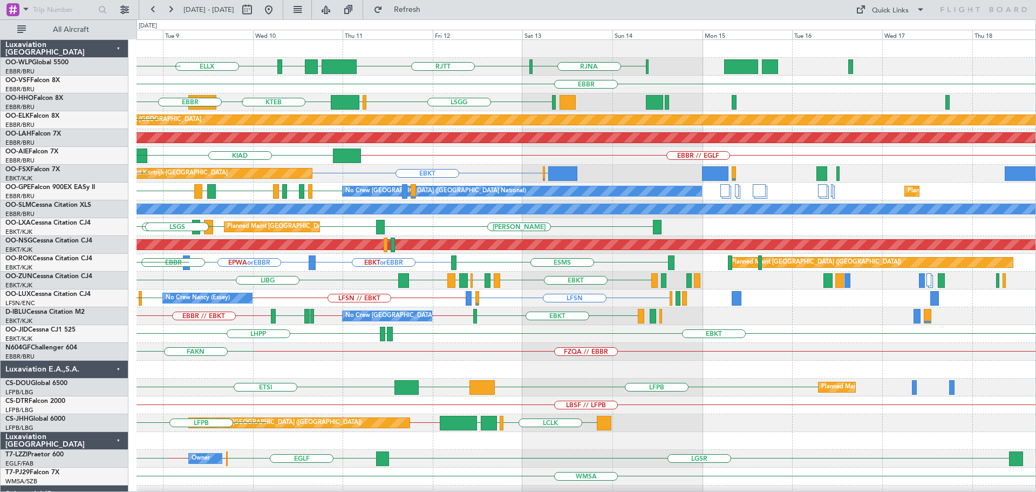
click at [467, 362] on div "ELLX [GEOGRAPHIC_DATA] [GEOGRAPHIC_DATA] LTCG LIML [PERSON_NAME] [GEOGRAPHIC_DA…" at bounding box center [586, 360] width 899 height 641
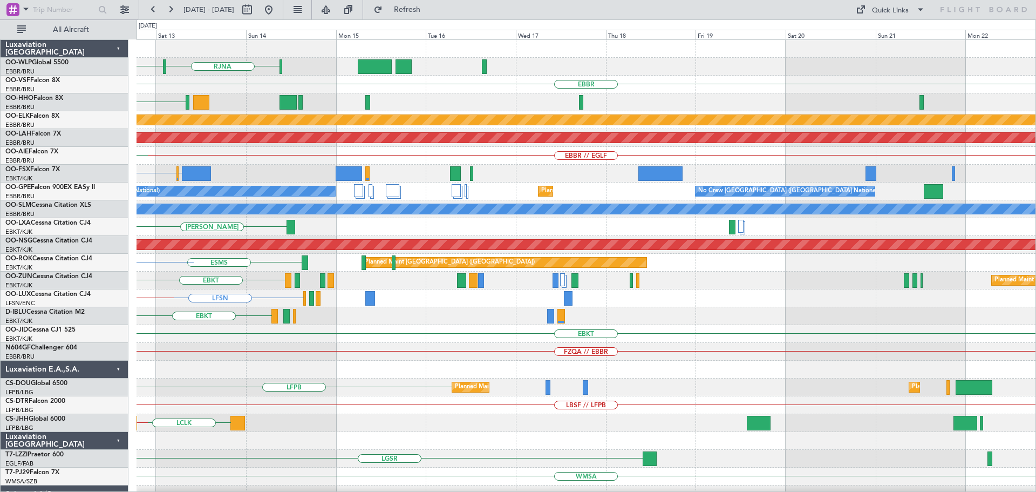
click at [393, 345] on div "RJNA [GEOGRAPHIC_DATA] LTCG LIML [GEOGRAPHIC_DATA] [GEOGRAPHIC_DATA] LIMC KTEB …" at bounding box center [586, 360] width 899 height 641
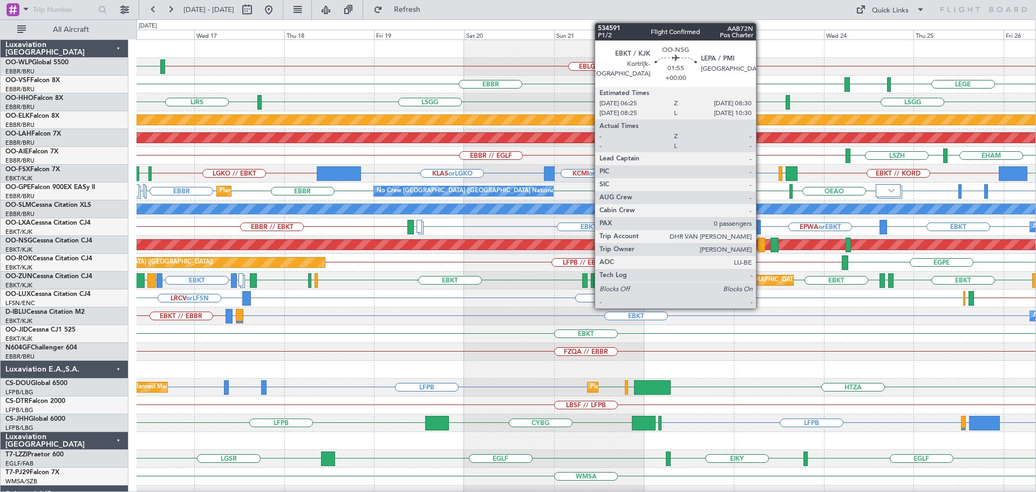
click at [761, 240] on div at bounding box center [762, 244] width 8 height 15
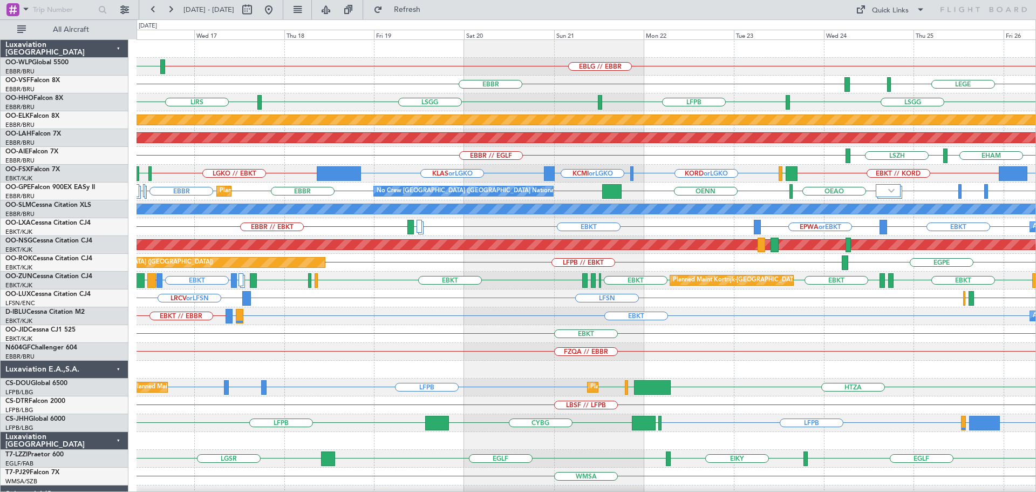
click at [765, 328] on div "EBKT" at bounding box center [586, 334] width 899 height 18
click at [864, 9] on span at bounding box center [860, 9] width 13 height 13
click at [866, 39] on button "Trip Builder" at bounding box center [890, 36] width 81 height 26
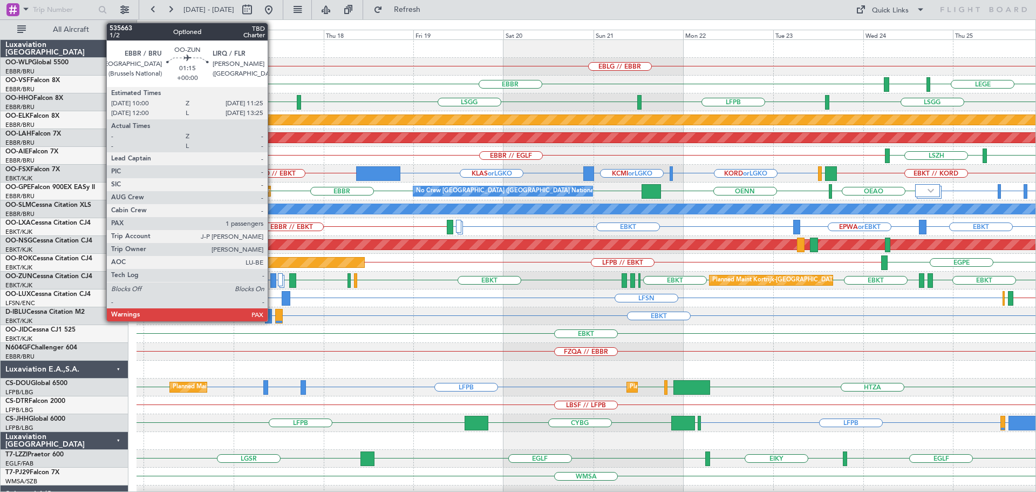
click at [272, 281] on div at bounding box center [272, 280] width 5 height 15
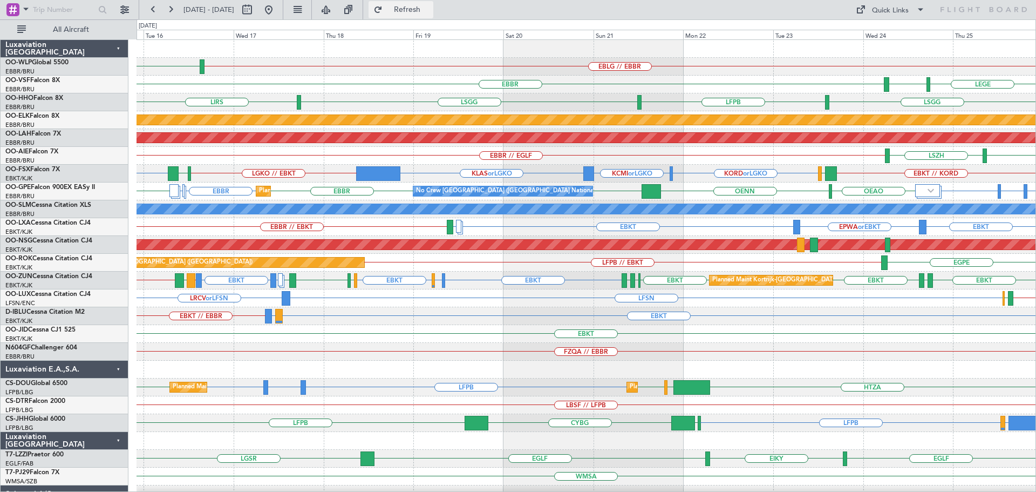
click at [430, 10] on span "Refresh" at bounding box center [407, 10] width 45 height 8
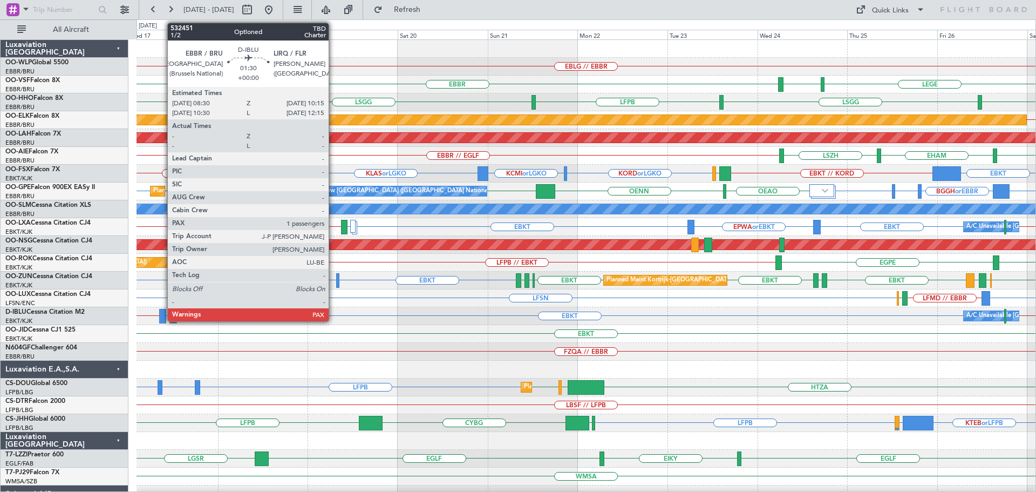
click at [162, 311] on div at bounding box center [162, 316] width 7 height 15
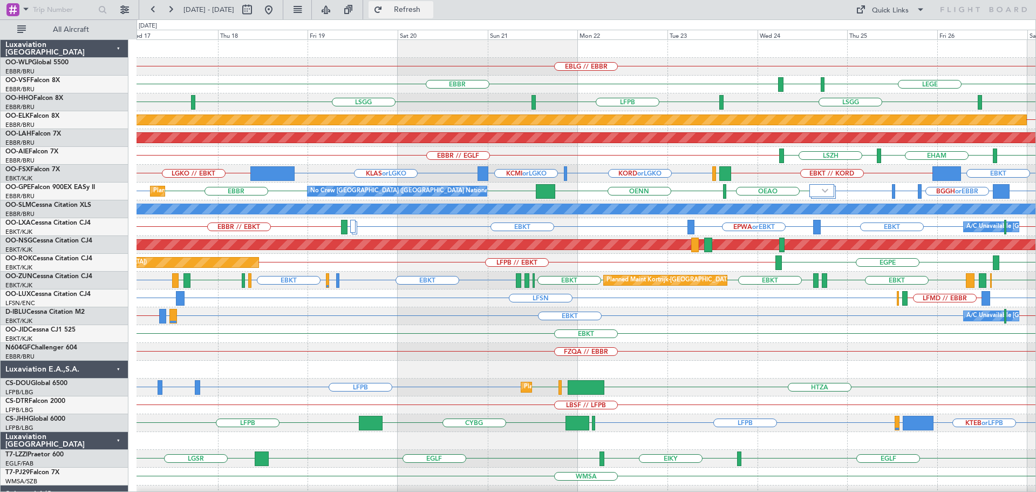
click at [430, 11] on span "Refresh" at bounding box center [407, 10] width 45 height 8
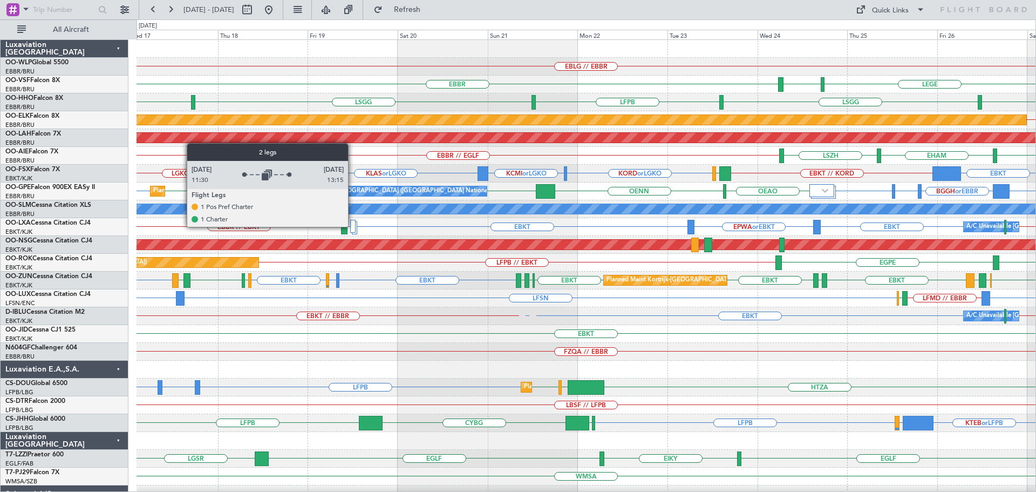
click at [353, 226] on div at bounding box center [352, 226] width 5 height 13
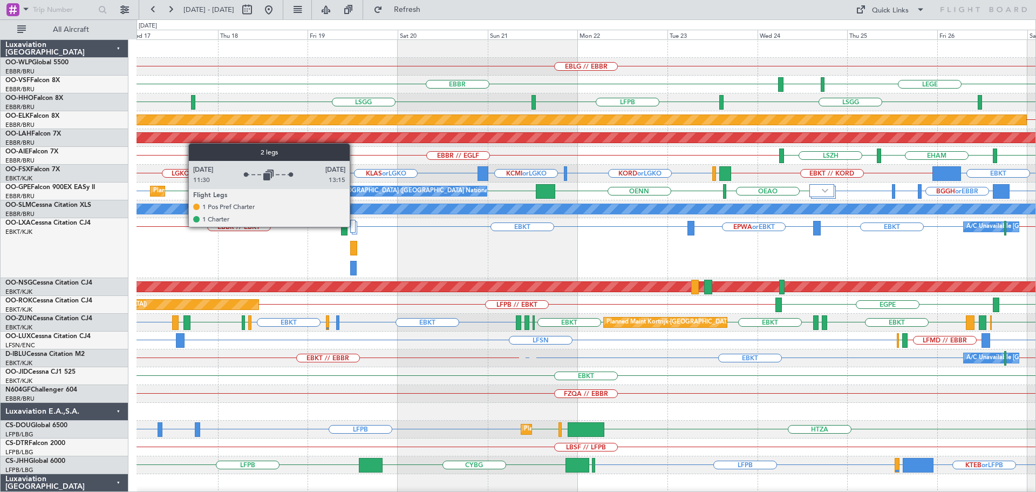
click at [354, 224] on div at bounding box center [352, 226] width 5 height 13
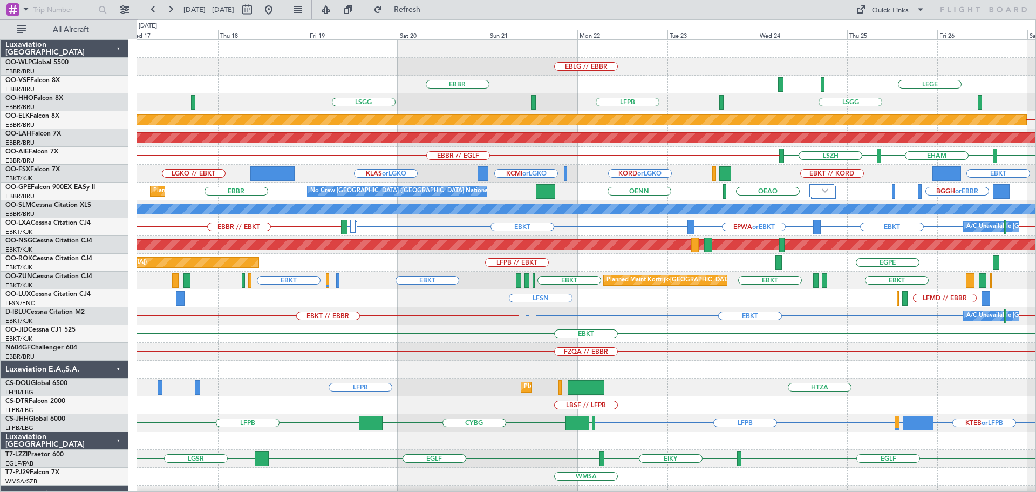
click at [645, 297] on div "LFSN LRCV or LFSN ESSB or LFMD LFMD // EBBR ELLX" at bounding box center [586, 298] width 899 height 18
click at [430, 9] on span "Refresh" at bounding box center [407, 10] width 45 height 8
click at [656, 322] on div "A/C Unavailable [GEOGRAPHIC_DATA] ([GEOGRAPHIC_DATA] National) EBKT // EBBR EBK…" at bounding box center [586, 316] width 899 height 18
click at [506, 101] on div "LIRS [GEOGRAPHIC_DATA] [GEOGRAPHIC_DATA] LIRS LFPB" at bounding box center [586, 102] width 899 height 18
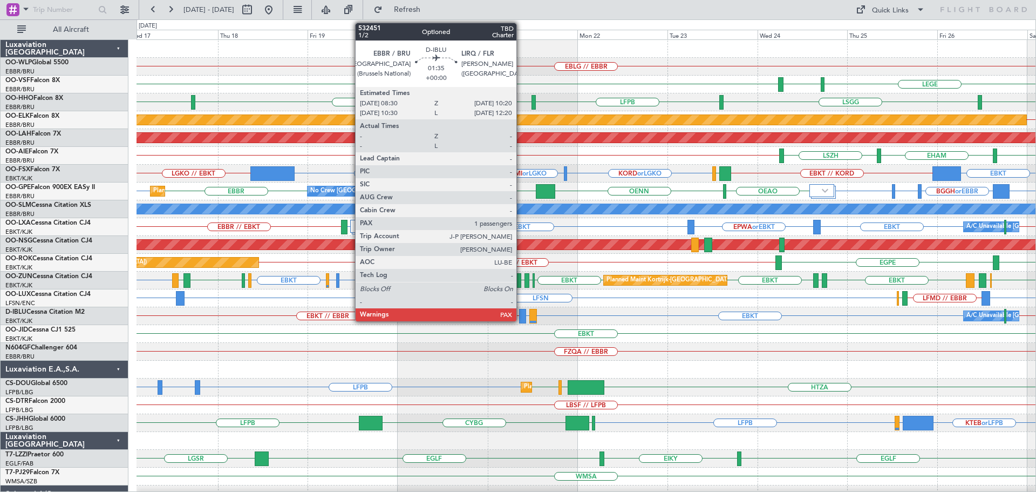
click at [521, 313] on div at bounding box center [522, 316] width 7 height 15
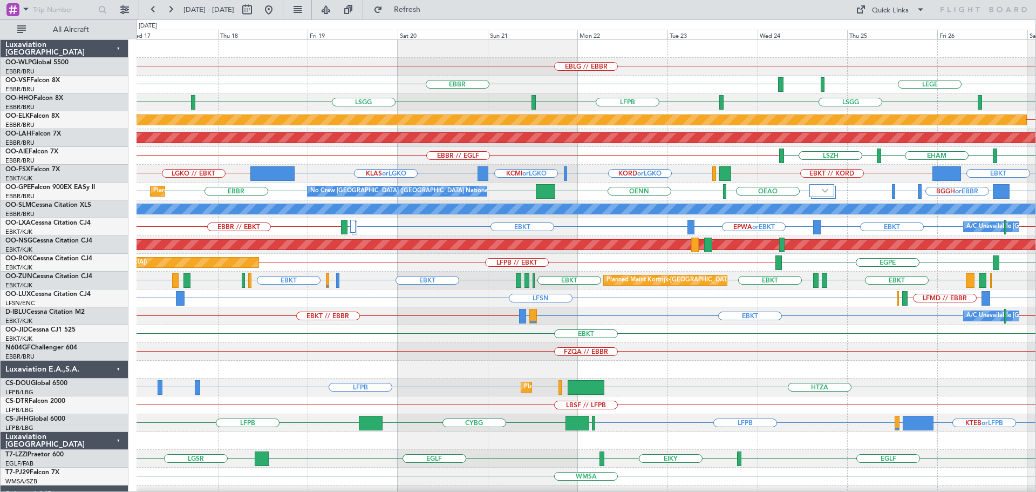
click at [496, 68] on div "EBLG // EBBR" at bounding box center [586, 67] width 899 height 18
click at [433, 4] on button "Refresh" at bounding box center [401, 9] width 65 height 17
click at [277, 8] on button at bounding box center [268, 9] width 17 height 17
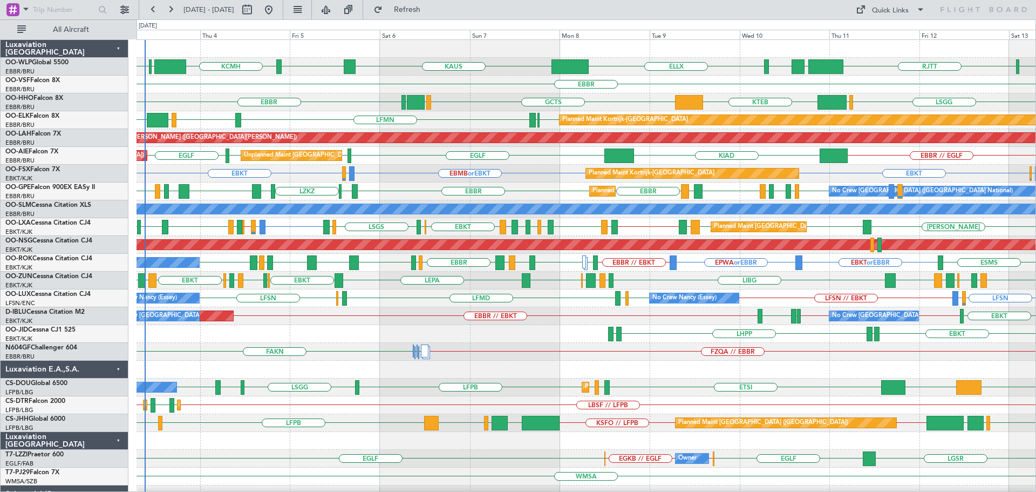
click at [393, 182] on div "Planned Maint Kortrijk-[GEOGRAPHIC_DATA] EBBR or EBKT EBKT EBMB or EBKT LSZH or…" at bounding box center [586, 174] width 899 height 18
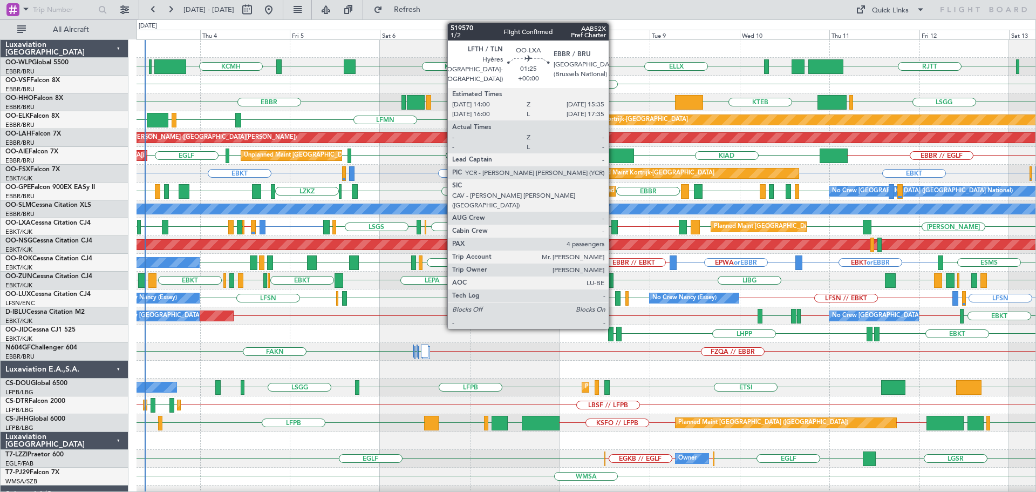
click at [614, 224] on div at bounding box center [614, 227] width 6 height 15
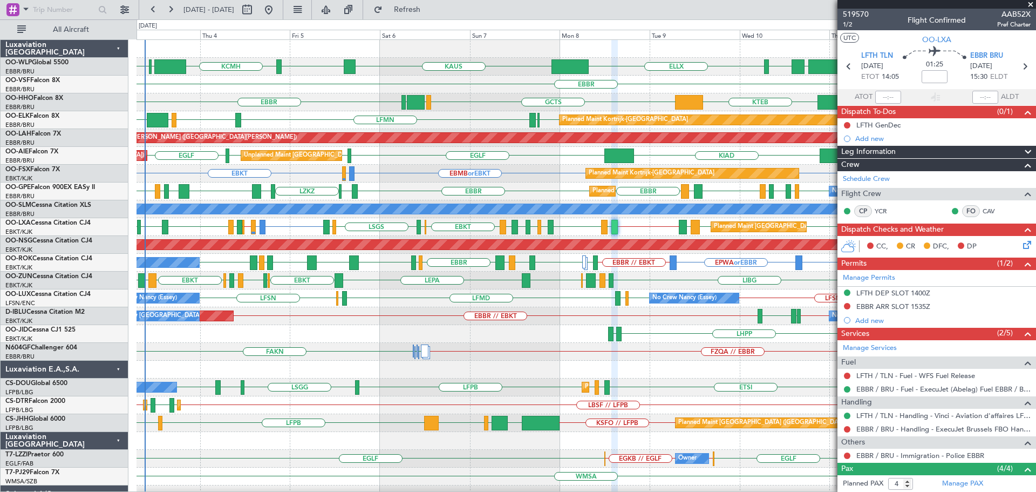
click at [1030, 5] on span at bounding box center [1030, 5] width 11 height 10
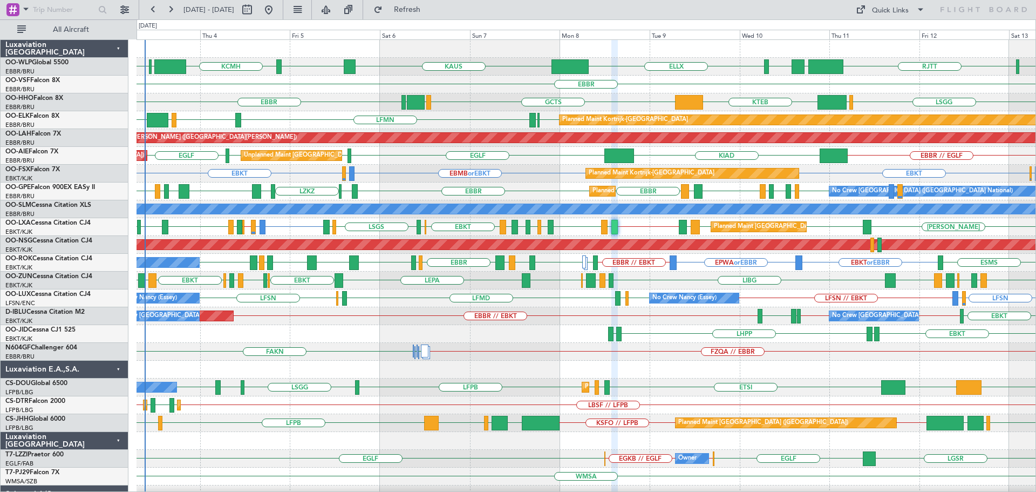
type input "0"
click at [674, 157] on div "EBBR // EGLF KIAD [GEOGRAPHIC_DATA] [GEOGRAPHIC_DATA] [GEOGRAPHIC_DATA] [GEOGRA…" at bounding box center [586, 156] width 899 height 18
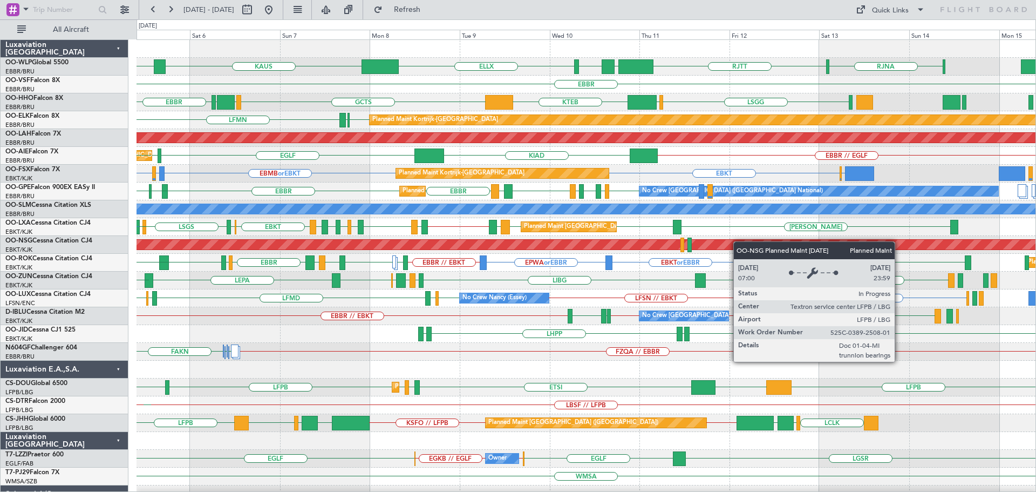
click at [713, 244] on div "RJNA [GEOGRAPHIC_DATA] LTCG LIML ELLX [PERSON_NAME] KTEB KCMH EBLG [GEOGRAPHIC_…" at bounding box center [586, 360] width 899 height 641
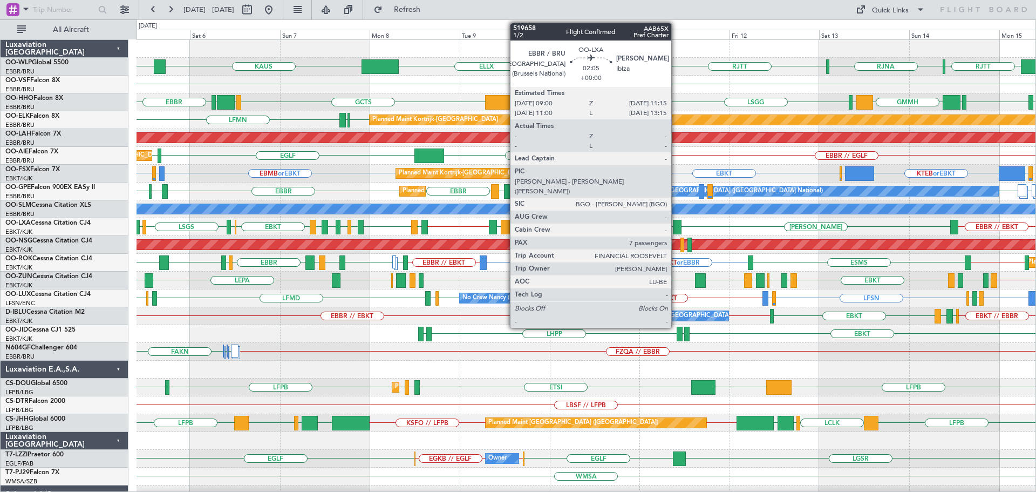
click at [676, 221] on div at bounding box center [677, 227] width 9 height 15
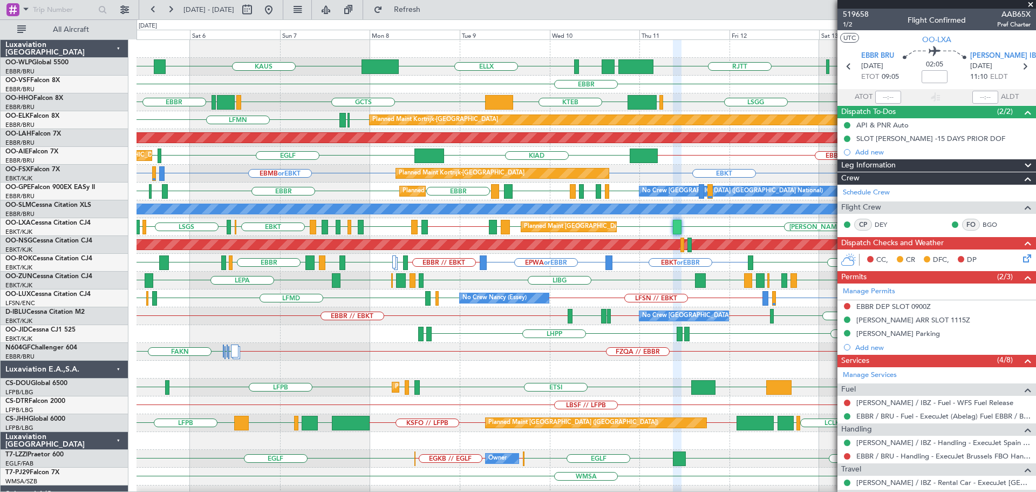
click at [1031, 5] on span at bounding box center [1030, 5] width 11 height 10
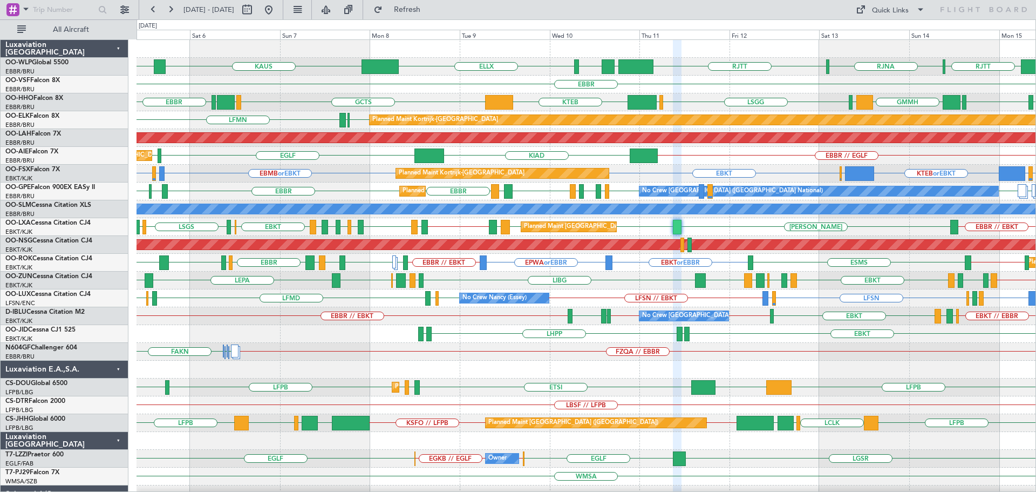
type input "0"
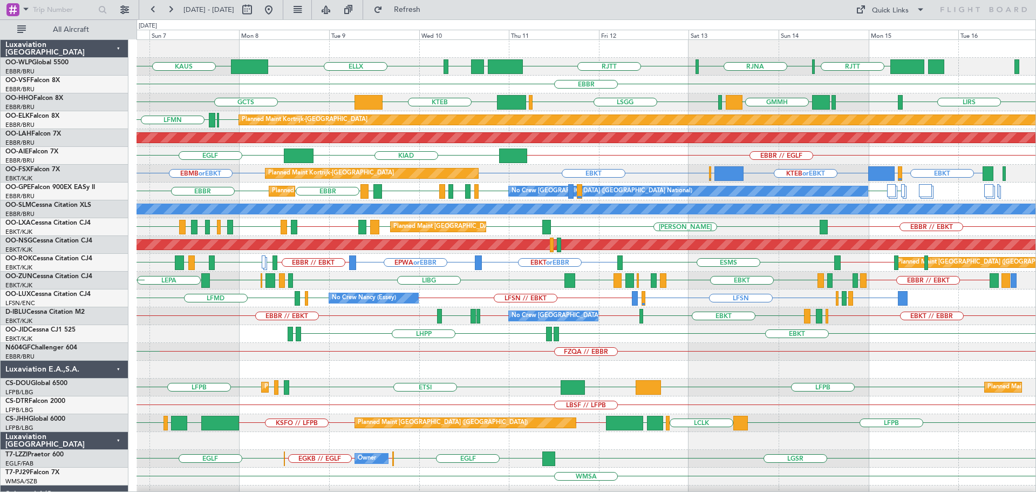
click at [755, 229] on div "EBBR // EBKT [PERSON_NAME] [GEOGRAPHIC_DATA] [GEOGRAPHIC_DATA] [PERSON_NAME] EB…" at bounding box center [586, 227] width 899 height 18
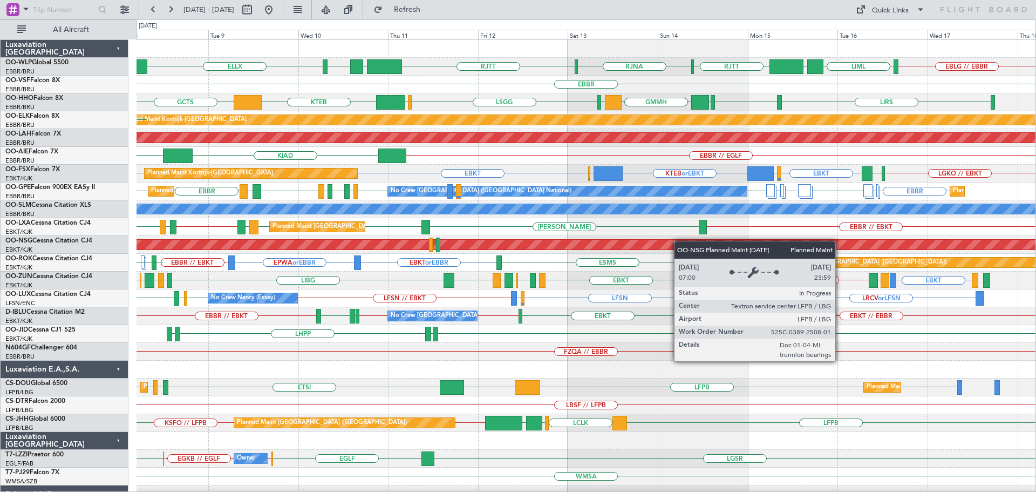
click at [630, 242] on div "RJTT [GEOGRAPHIC_DATA] [GEOGRAPHIC_DATA] LTCG LIML ELLX EBLG // EBBR LIML UBBB …" at bounding box center [586, 351] width 899 height 623
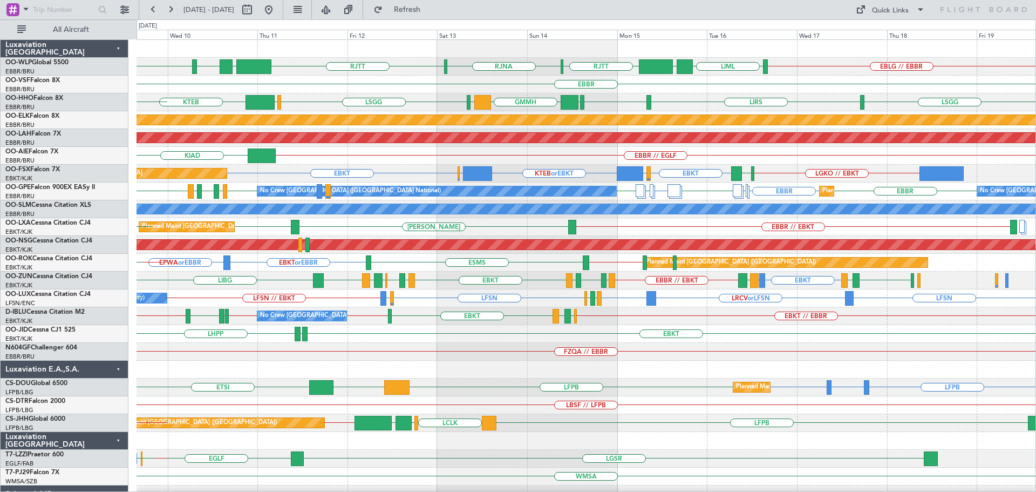
click at [712, 342] on div "RJTT [GEOGRAPHIC_DATA] [GEOGRAPHIC_DATA] LTCG LIML ELLX EBLG // EBBR LIML UBBB …" at bounding box center [586, 351] width 899 height 623
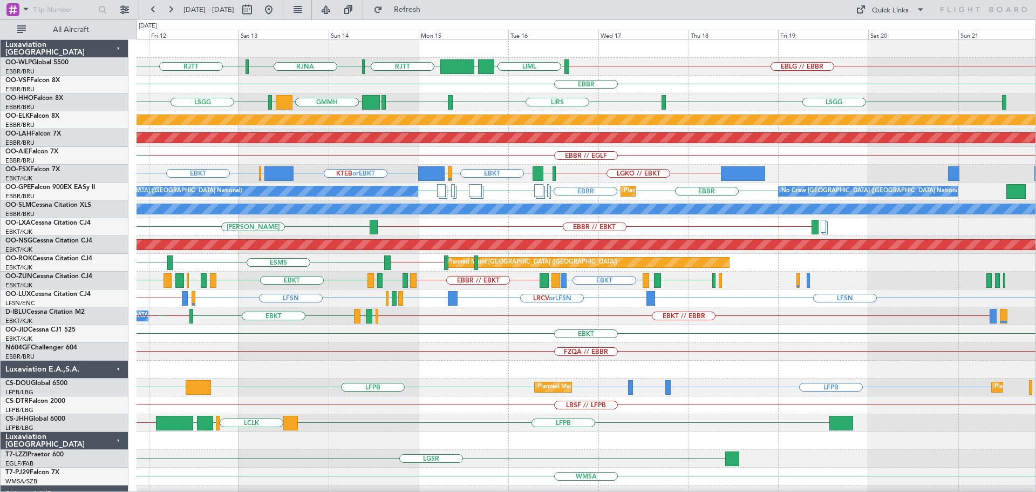
click at [586, 362] on div "RJTT [GEOGRAPHIC_DATA] [GEOGRAPHIC_DATA] EBLG // EBBR LIML UBBB LIML LTCG ELLX …" at bounding box center [586, 351] width 899 height 623
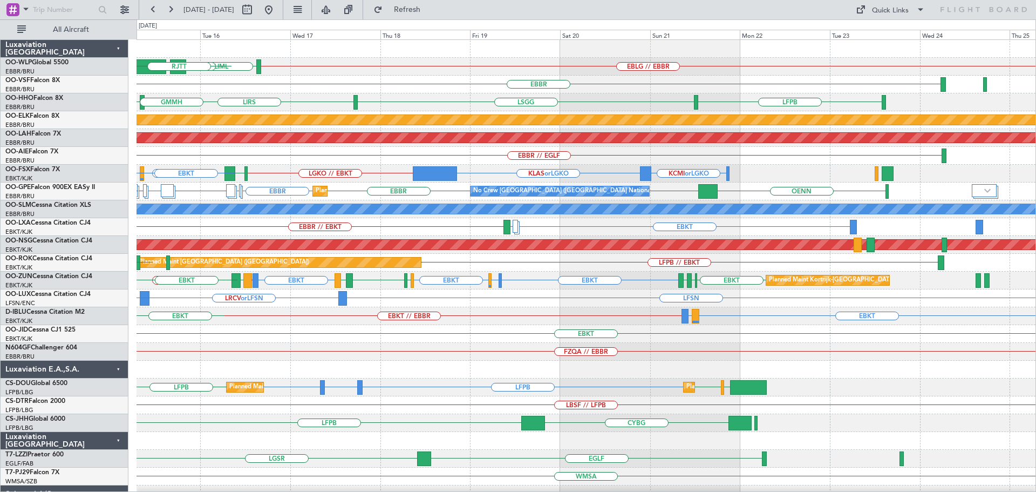
click at [637, 316] on div "EBLG // EBBR LIML UBBB [GEOGRAPHIC_DATA] [GEOGRAPHIC_DATA] [GEOGRAPHIC_DATA] [G…" at bounding box center [586, 351] width 899 height 623
click at [585, 345] on div "EBLG // EBBR LIML UBBB [GEOGRAPHIC_DATA] [GEOGRAPHIC_DATA] [GEOGRAPHIC_DATA] [G…" at bounding box center [586, 351] width 899 height 623
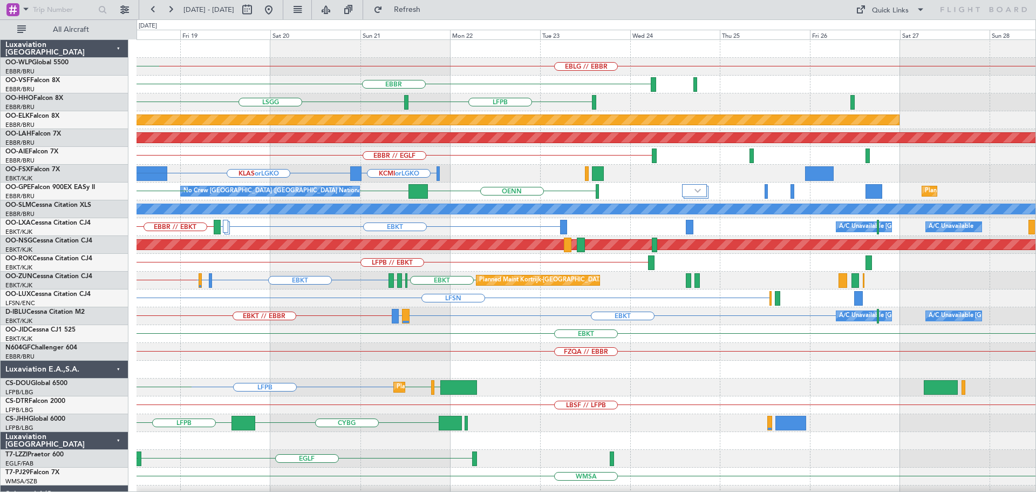
click at [629, 346] on div "FZQA // EBBR" at bounding box center [586, 352] width 899 height 18
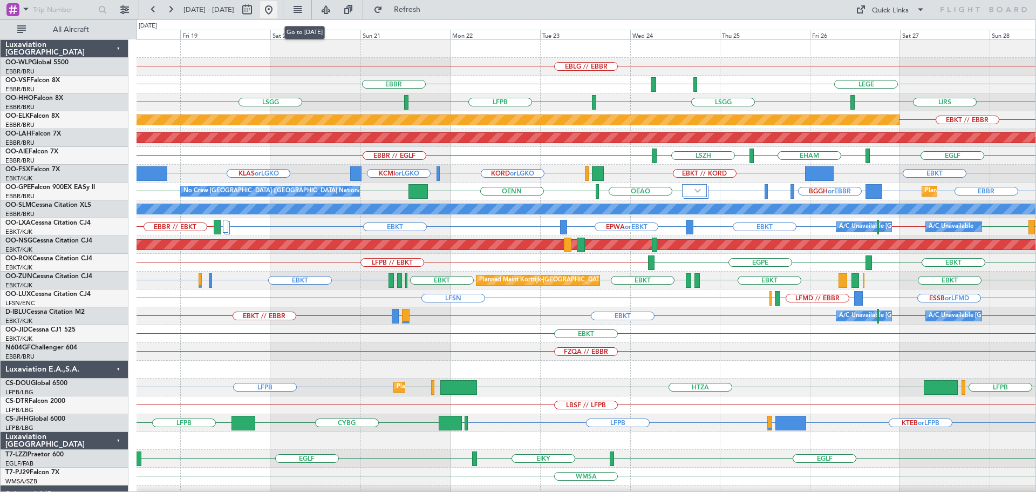
click at [277, 9] on button at bounding box center [268, 9] width 17 height 17
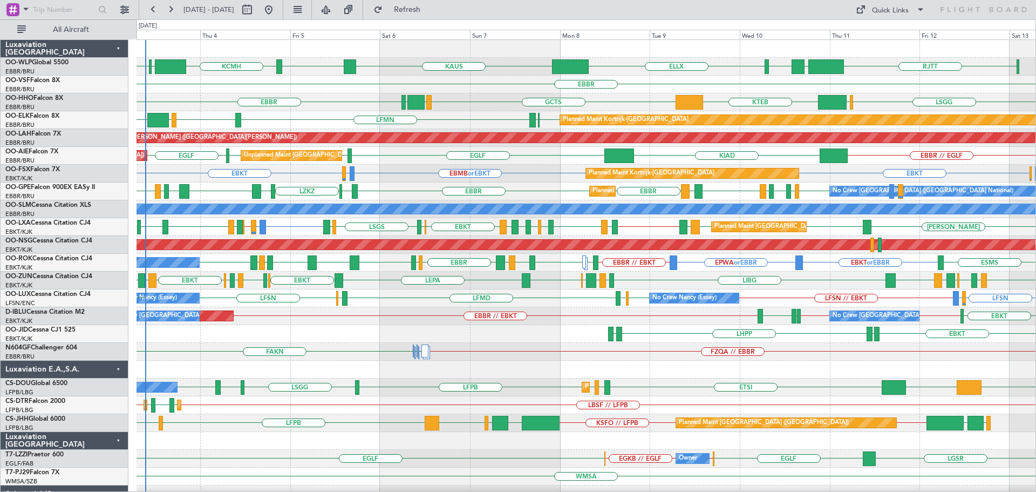
click at [428, 182] on div "RJTT LTCG LIML ELLX [PERSON_NAME] KTEB KCMH EBLG [GEOGRAPHIC_DATA] [GEOGRAPHIC_…" at bounding box center [586, 360] width 899 height 641
click at [335, 337] on div "EBKT EDDN LHPP EDDN" at bounding box center [586, 334] width 899 height 18
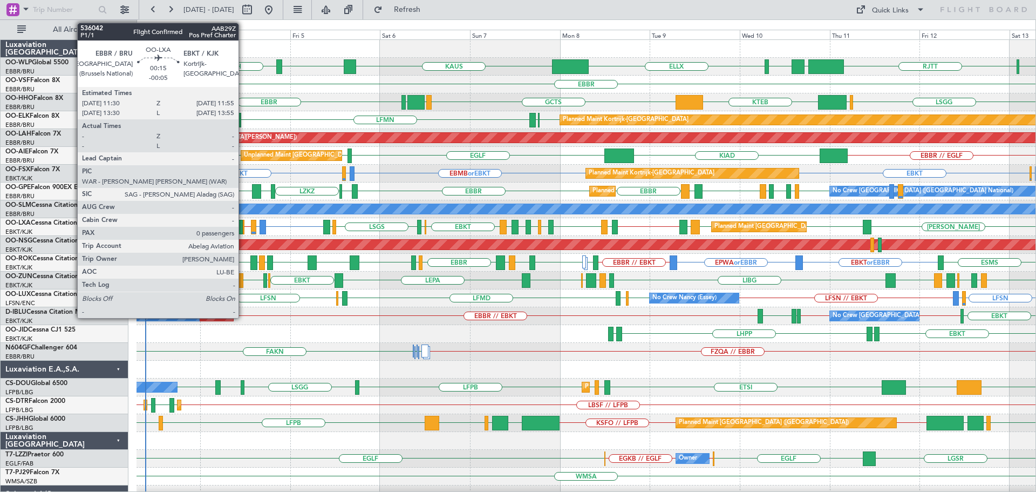
click at [243, 224] on div at bounding box center [244, 227] width 2 height 15
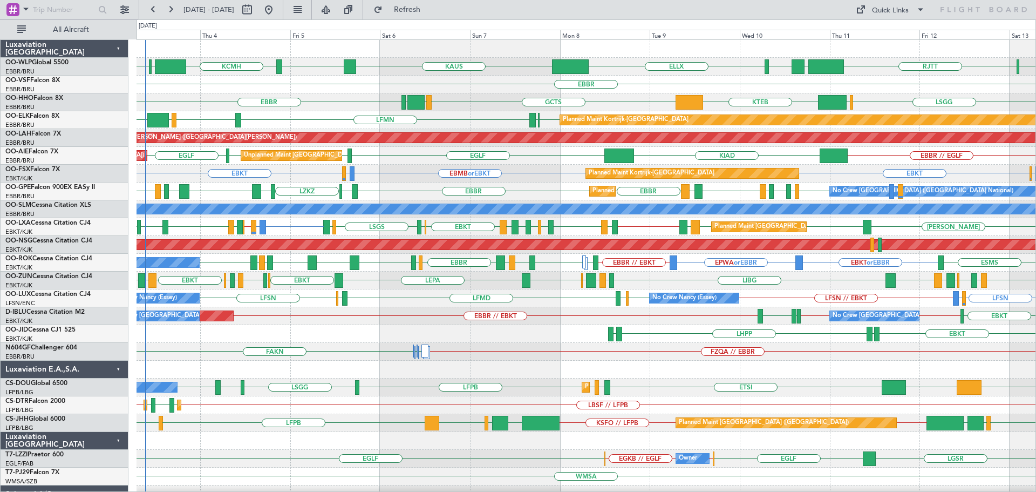
click at [472, 101] on div "LSGG LIMC KTEB GCTS GMMH [GEOGRAPHIC_DATA] [GEOGRAPHIC_DATA]" at bounding box center [586, 102] width 899 height 18
click at [430, 11] on span "Refresh" at bounding box center [407, 10] width 45 height 8
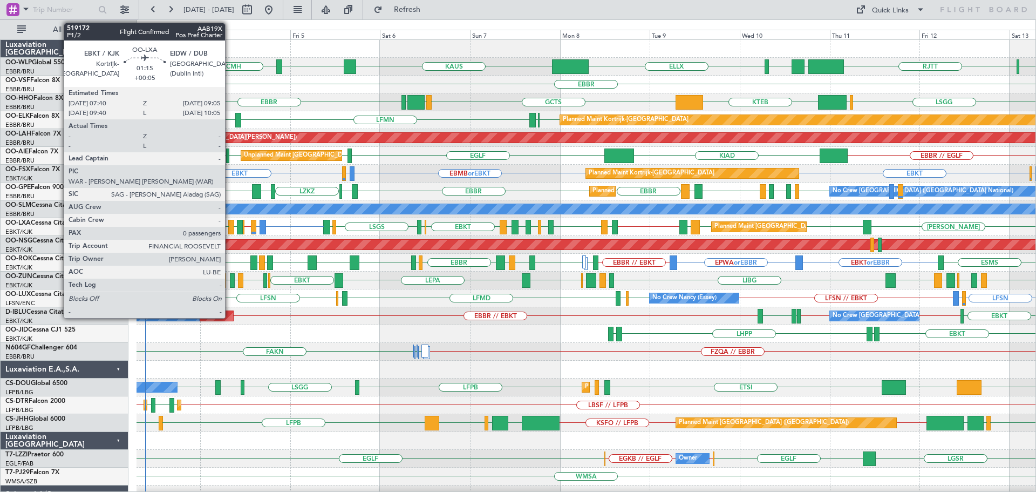
click at [230, 222] on div at bounding box center [230, 227] width 5 height 15
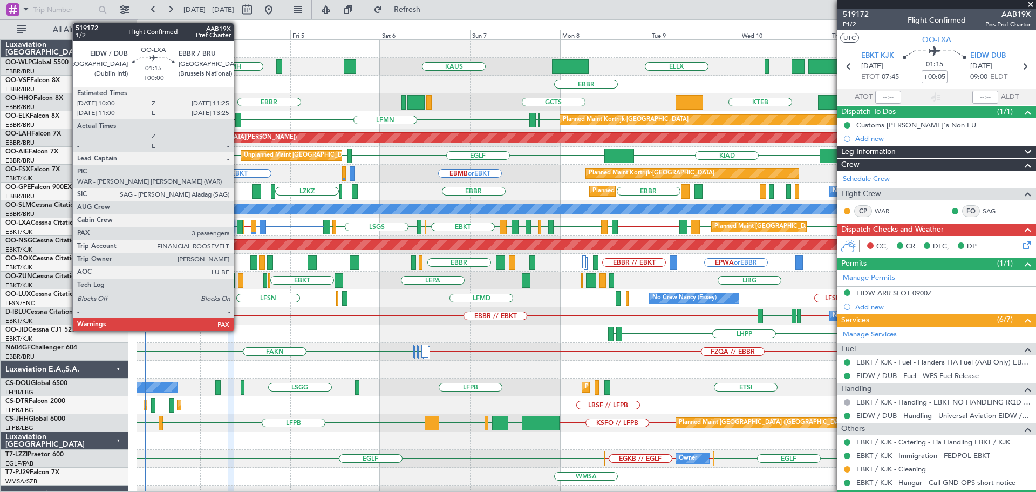
click at [238, 221] on div at bounding box center [239, 227] width 5 height 15
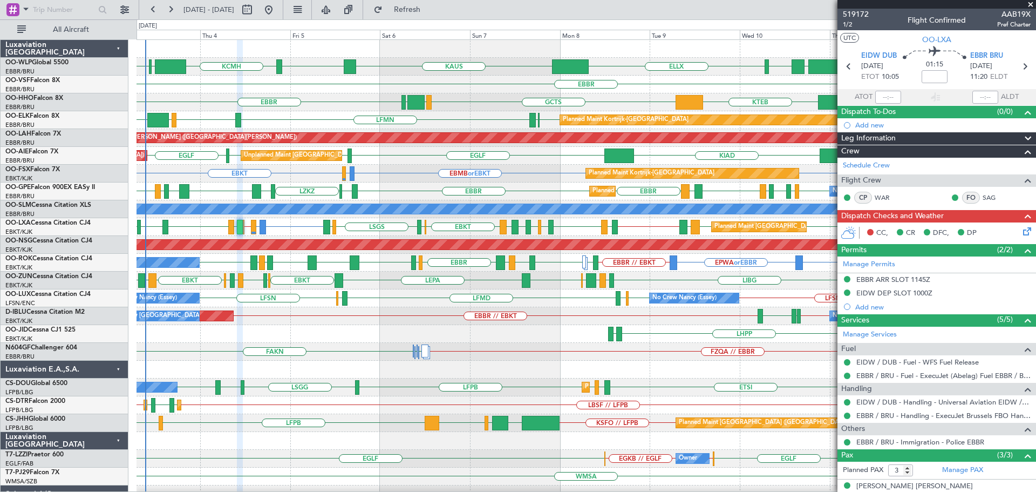
click at [1028, 3] on span at bounding box center [1030, 5] width 11 height 10
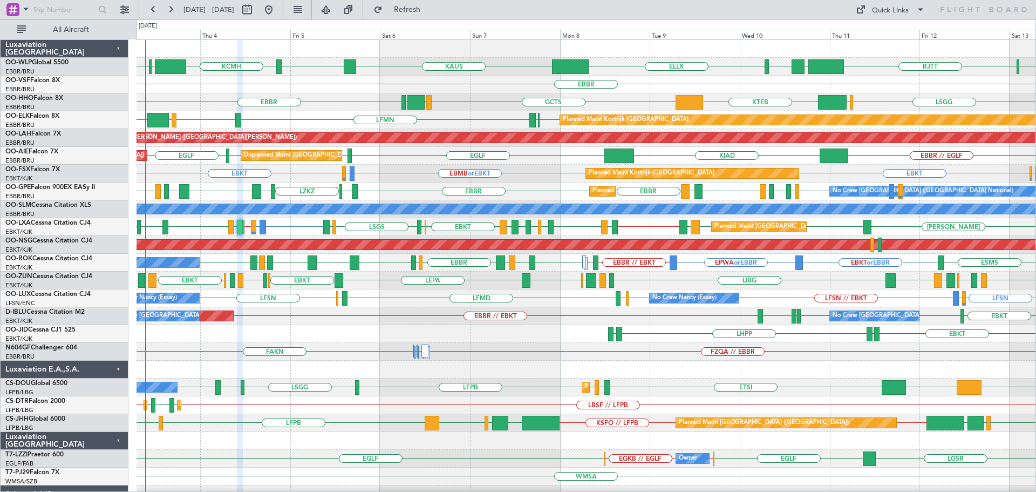
type input "0"
click at [221, 116] on div "LFMN [GEOGRAPHIC_DATA] LIML GOBD EBKT [GEOGRAPHIC_DATA] Planned Maint [GEOGRAPH…" at bounding box center [586, 120] width 899 height 18
click at [297, 181] on div "EBKT EBMB or EBKT LSZH or EBKT EBBR or EBKT EBKT Planned Maint Kortrijk-Wevelgem" at bounding box center [586, 174] width 899 height 18
click at [298, 173] on div "EBKT EBMB or EBKT LSZH or EBKT EBBR or EBKT EBKT Planned Maint Kortrijk-Wevelgem" at bounding box center [586, 174] width 899 height 18
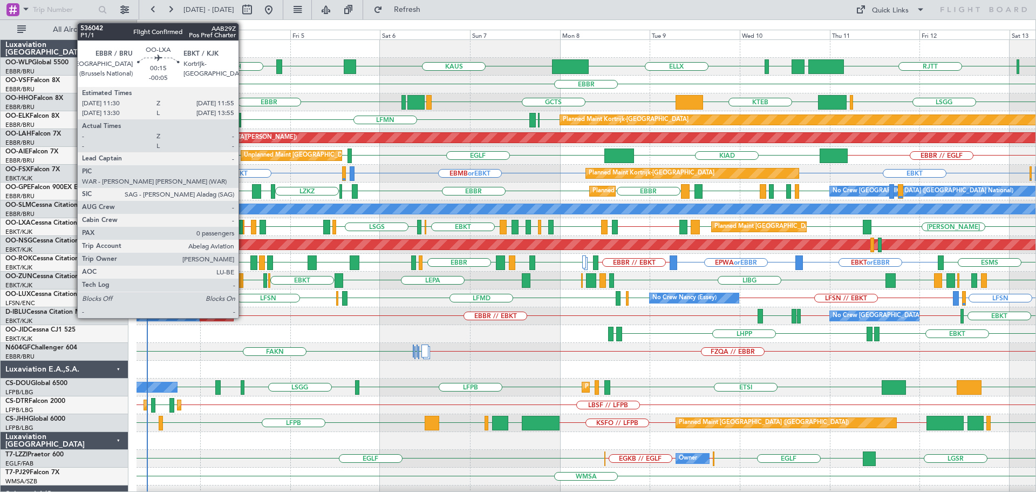
click at [243, 226] on div at bounding box center [244, 227] width 2 height 15
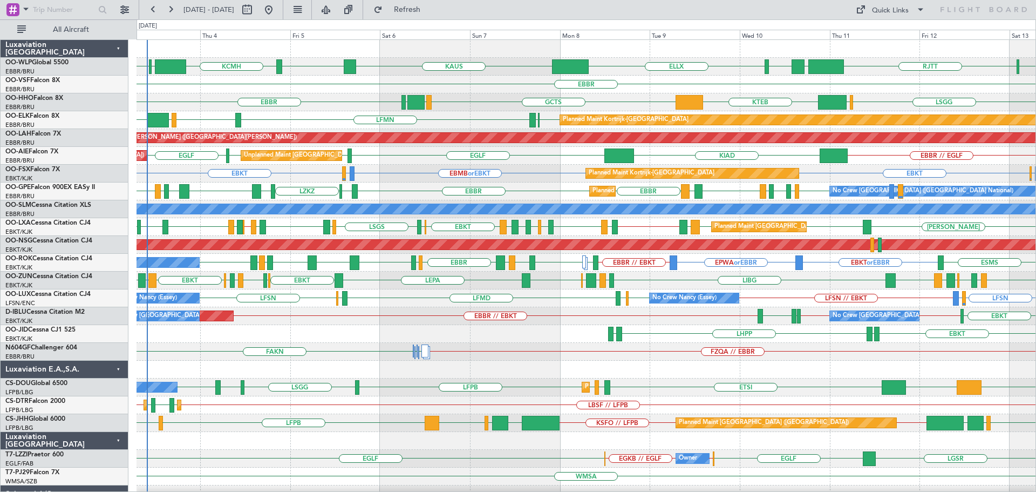
click at [443, 101] on div "KTEB GCTS GMMH LSGG EBBR LSGG LIMC" at bounding box center [586, 102] width 899 height 18
